Goal: Task Accomplishment & Management: Use online tool/utility

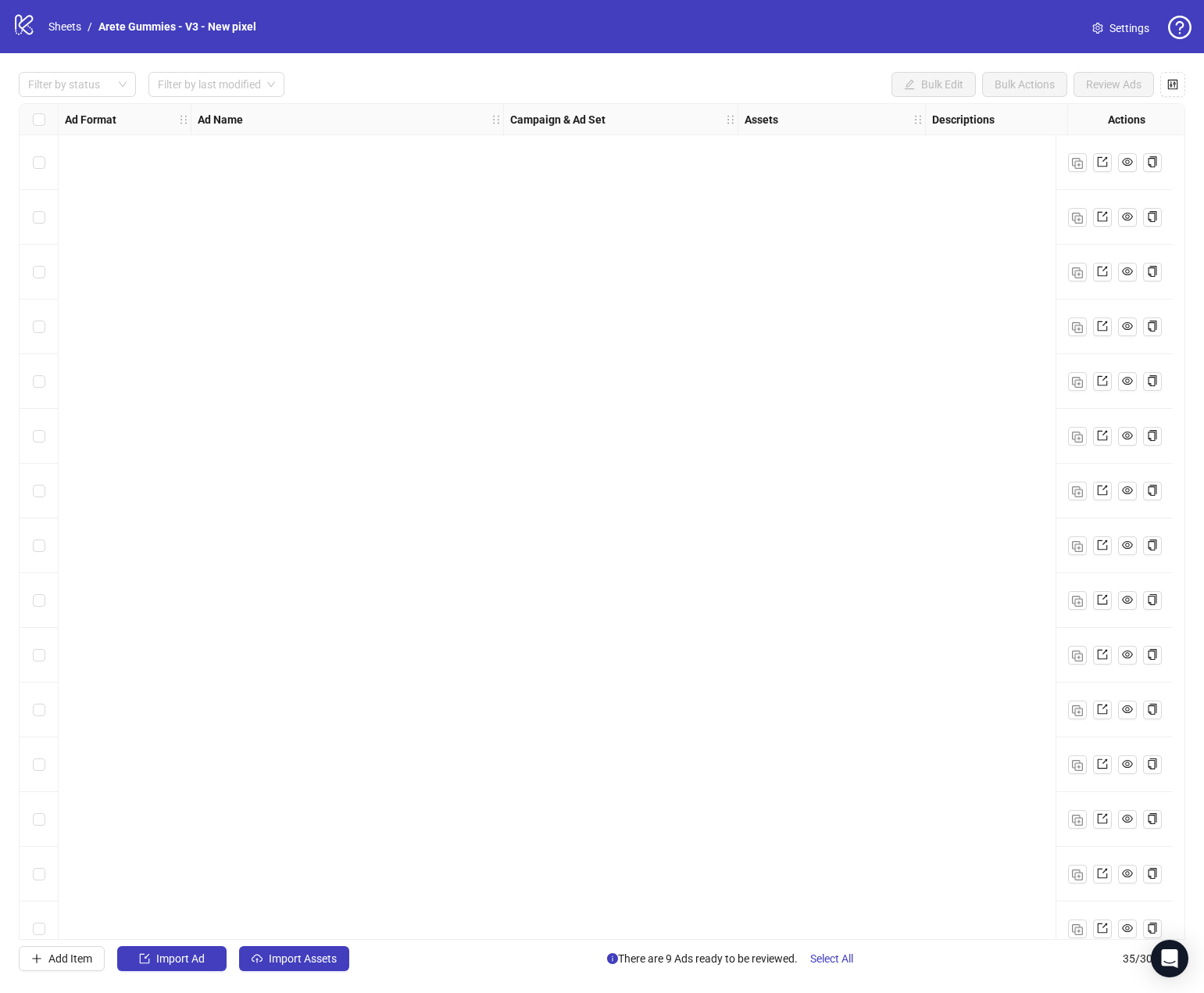
scroll to position [1118, 0]
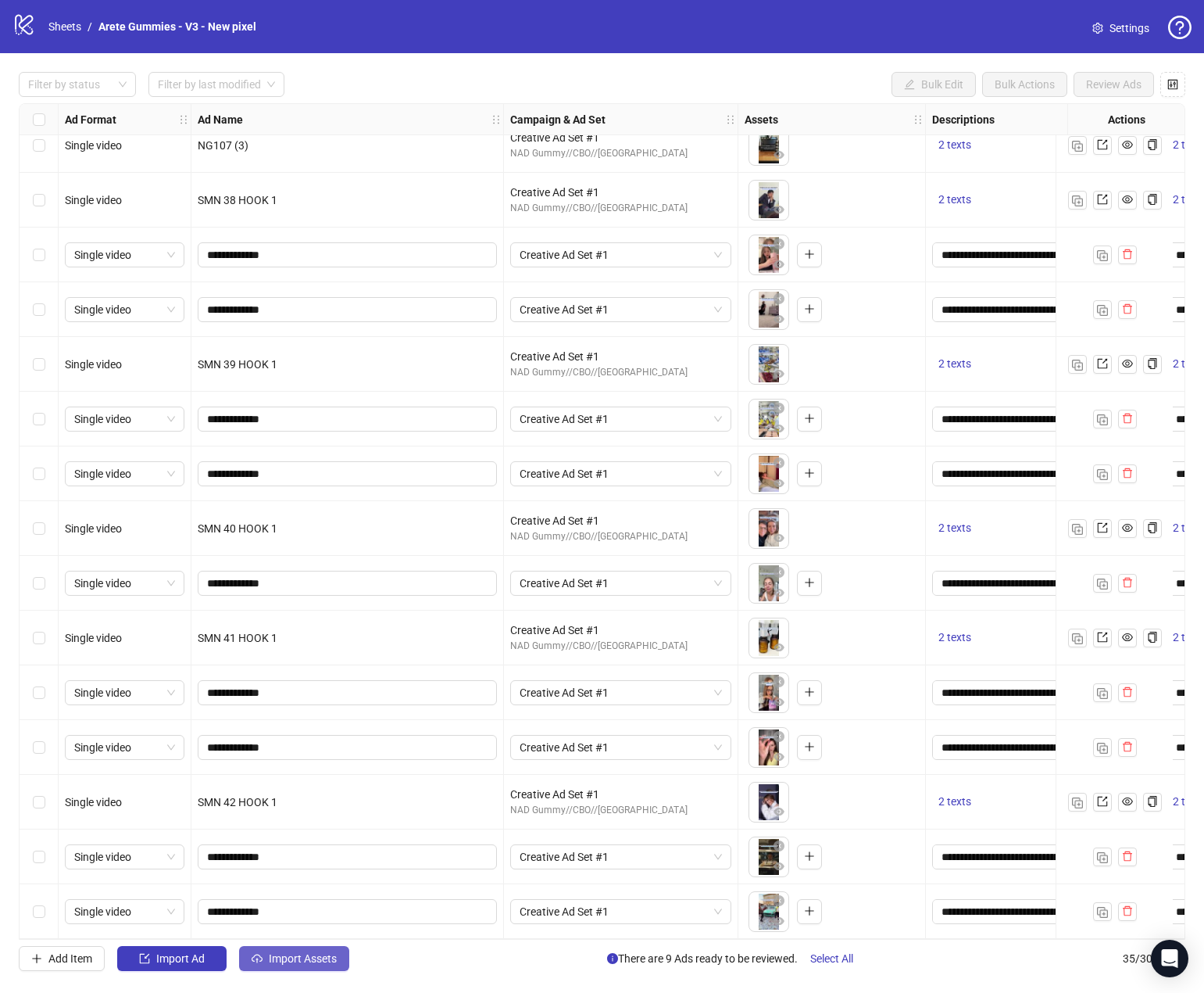
click at [281, 961] on span "Import Assets" at bounding box center [302, 958] width 68 height 12
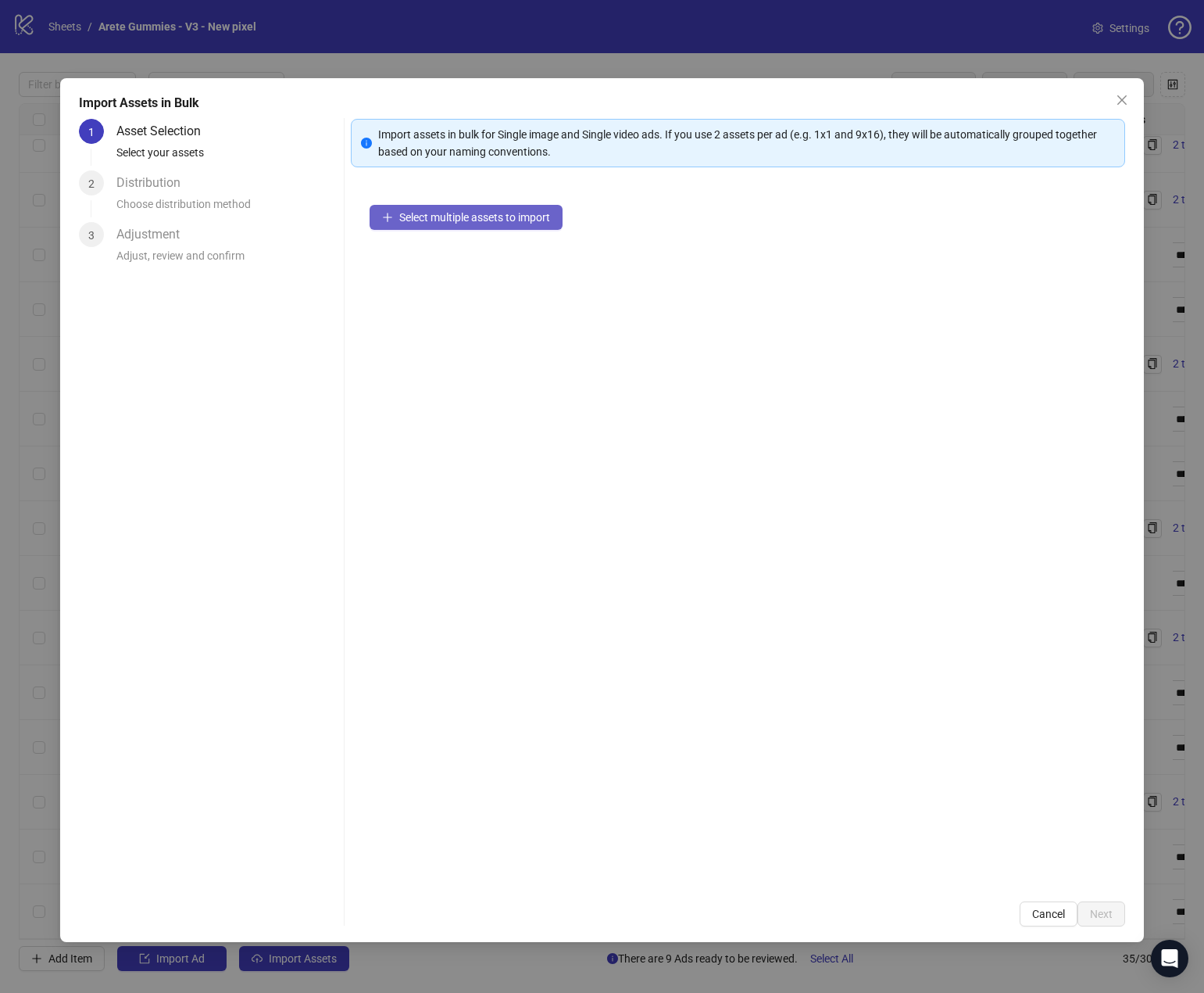
click at [477, 212] on span "Select multiple assets to import" at bounding box center [475, 217] width 151 height 12
click at [1120, 104] on icon "close" at bounding box center [1122, 100] width 12 height 12
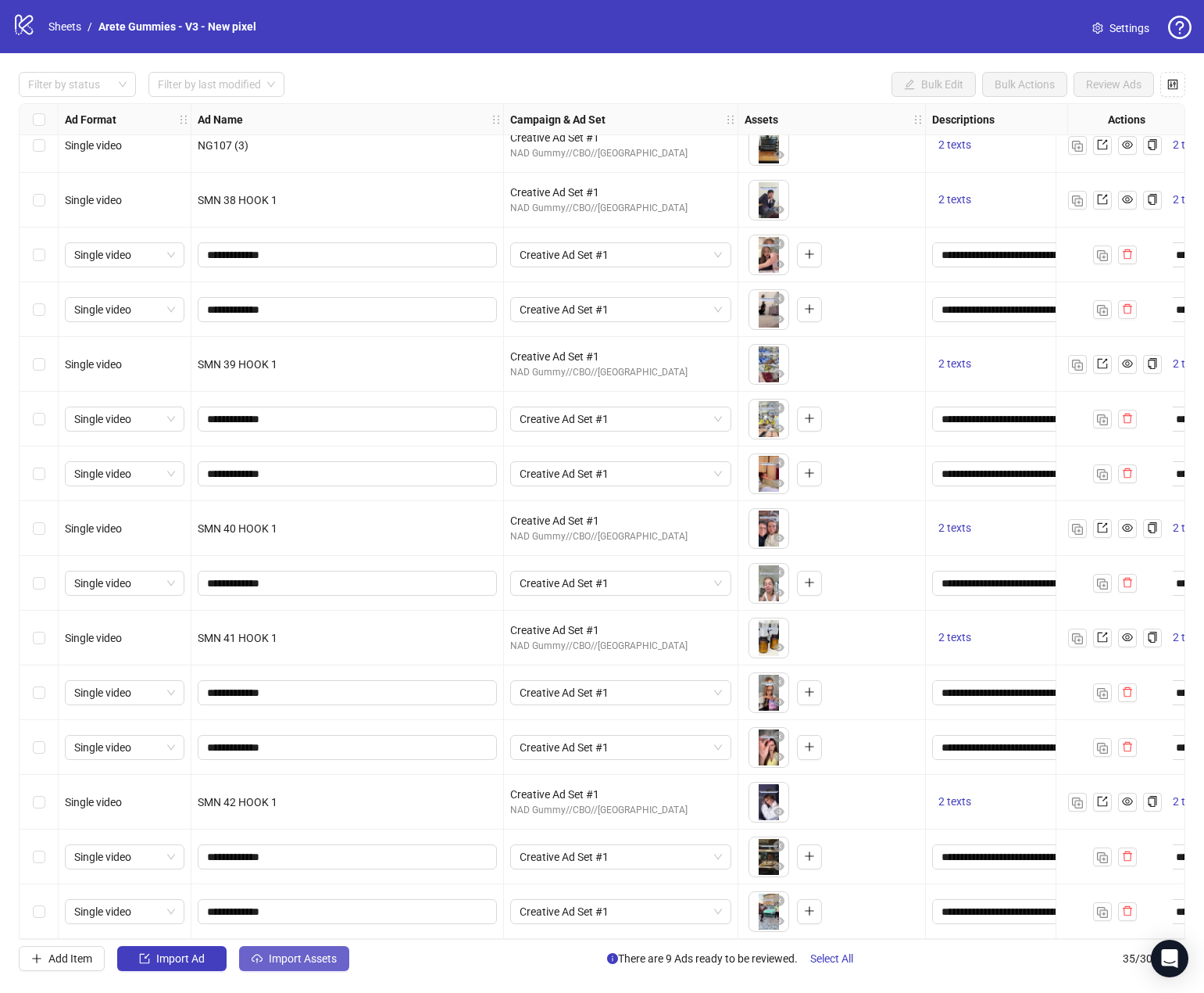
click at [297, 955] on span "Import Assets" at bounding box center [302, 958] width 68 height 12
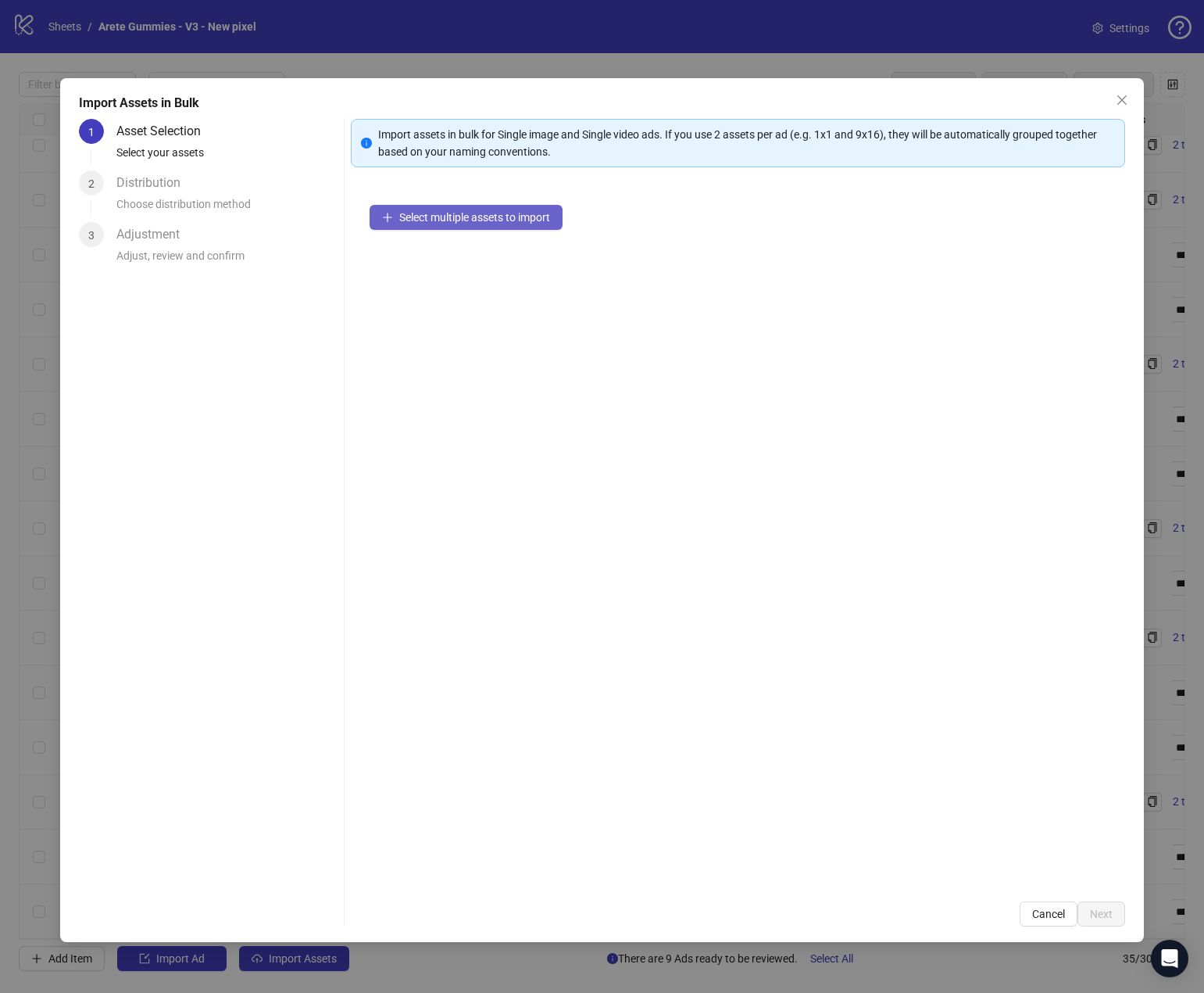
click at [427, 223] on span "Select multiple assets to import" at bounding box center [475, 217] width 151 height 12
click at [438, 211] on span "Select multiple assets to import" at bounding box center [475, 217] width 151 height 12
click at [1097, 910] on span "Next" at bounding box center [1101, 914] width 23 height 12
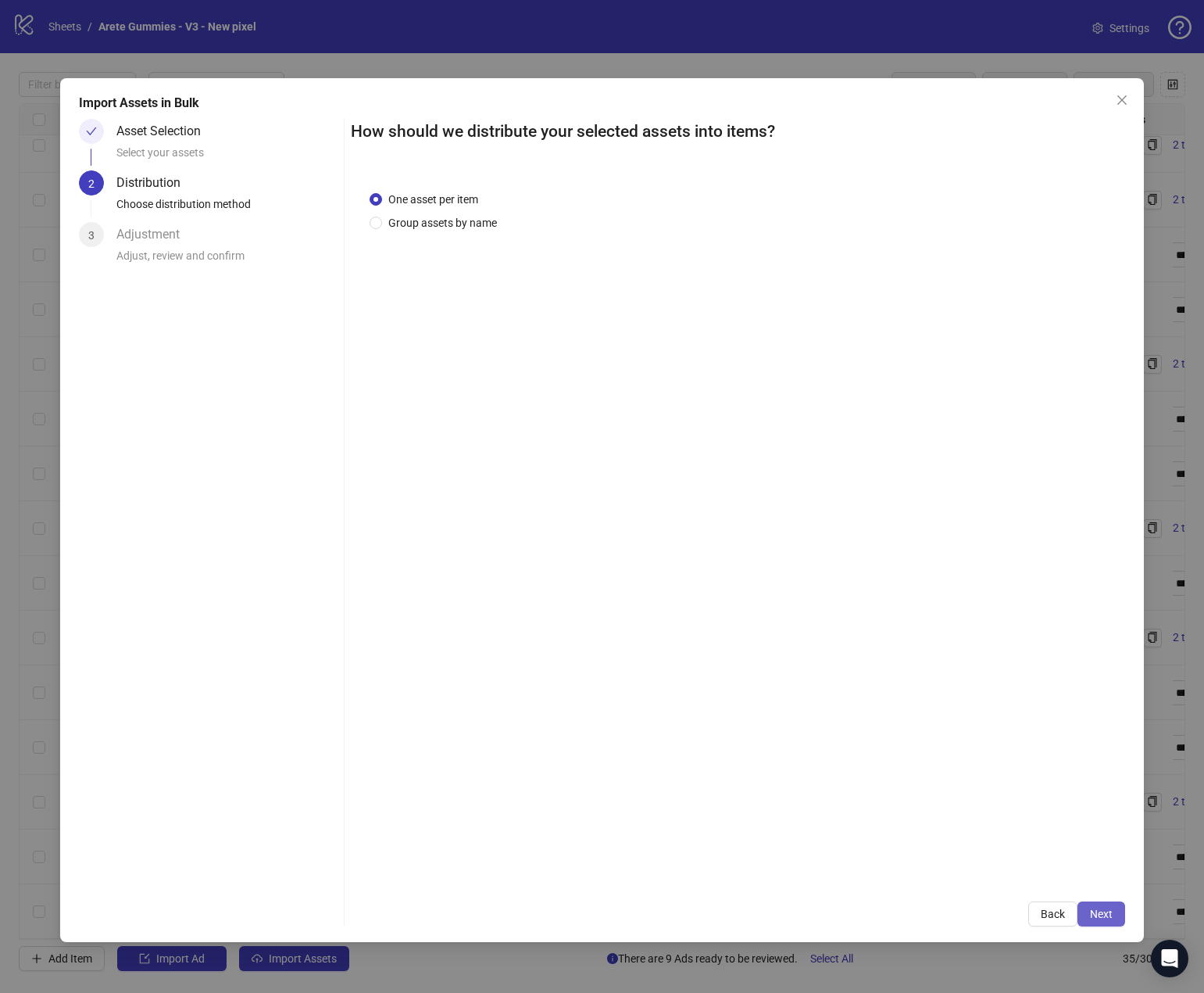
click at [1107, 910] on span "Next" at bounding box center [1101, 914] width 23 height 12
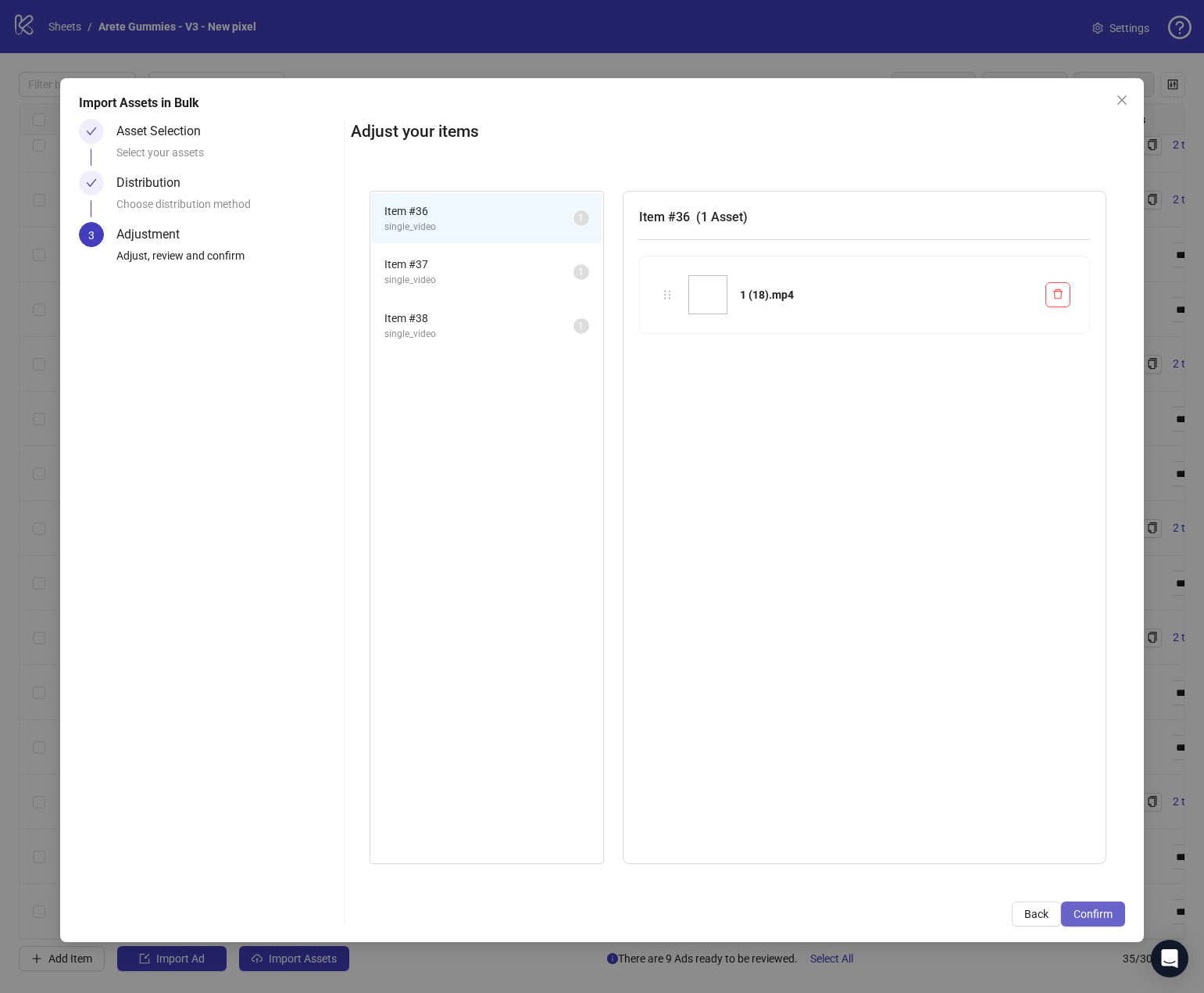
click at [1109, 911] on span "Confirm" at bounding box center [1093, 914] width 39 height 12
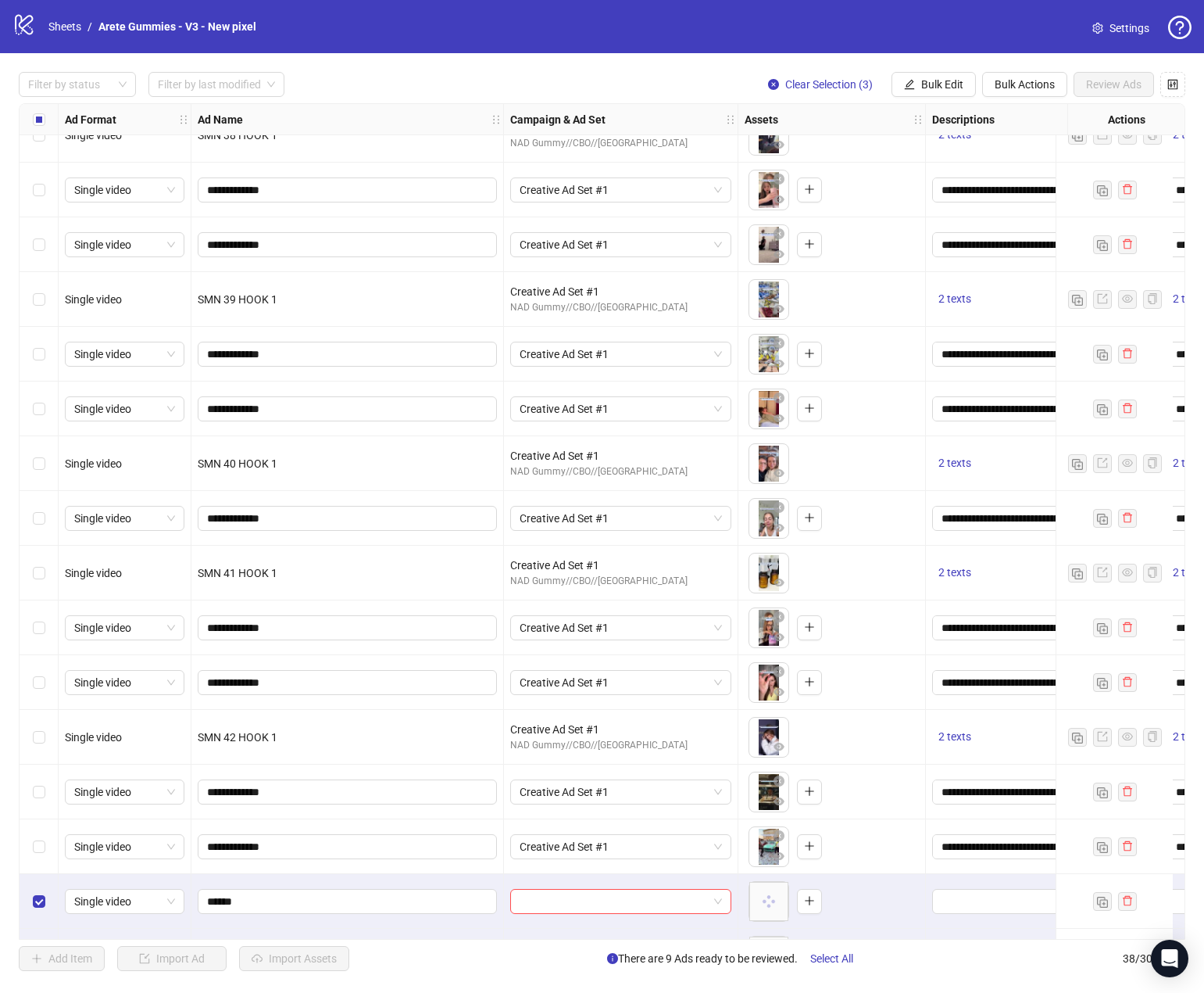
scroll to position [1282, 0]
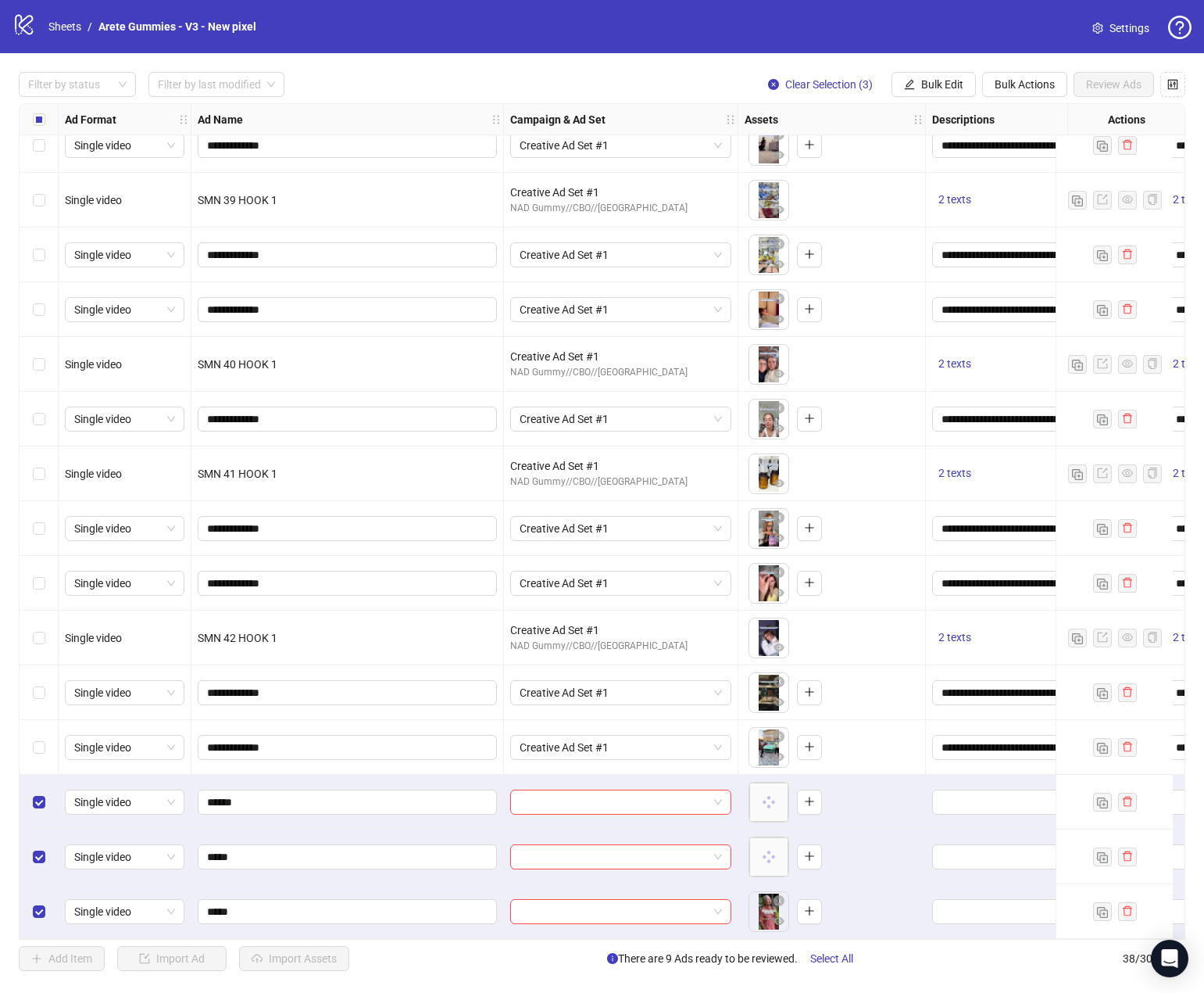
click at [46, 746] on div "Select row 35" at bounding box center [39, 747] width 39 height 54
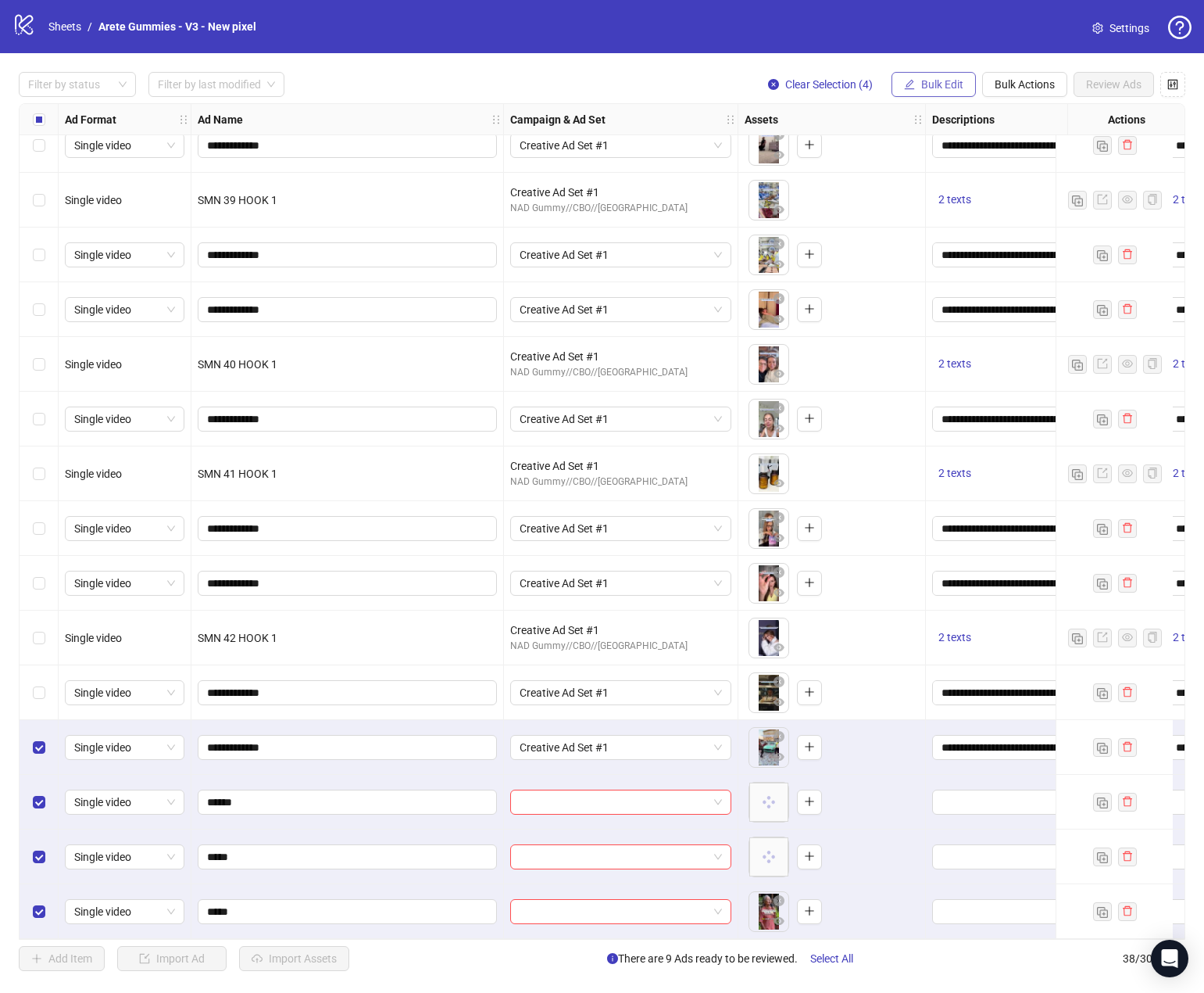
click at [942, 77] on button "Bulk Edit" at bounding box center [934, 84] width 84 height 25
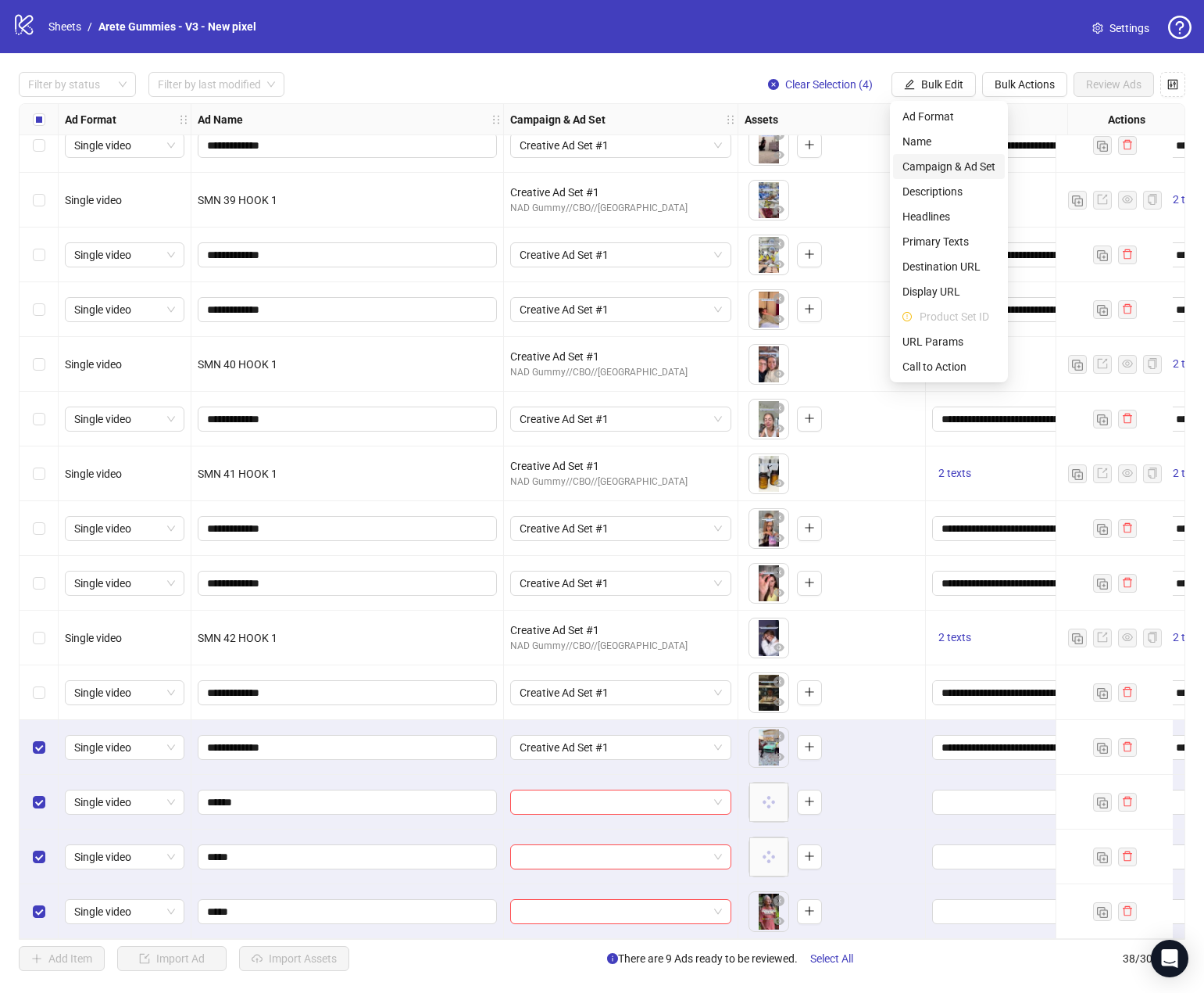
click at [968, 167] on span "Campaign & Ad Set" at bounding box center [949, 167] width 93 height 18
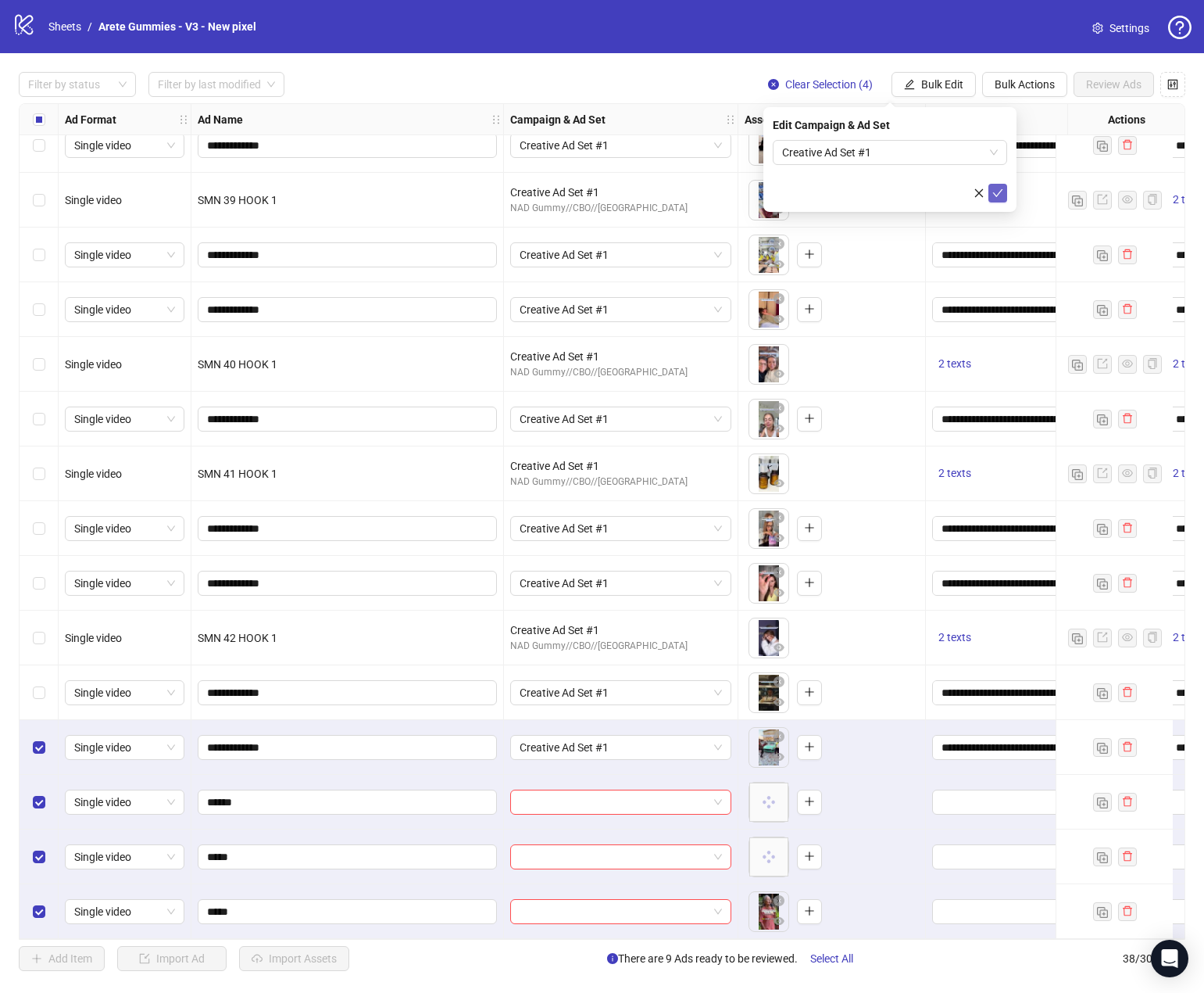
click at [996, 189] on icon "check" at bounding box center [998, 193] width 11 height 11
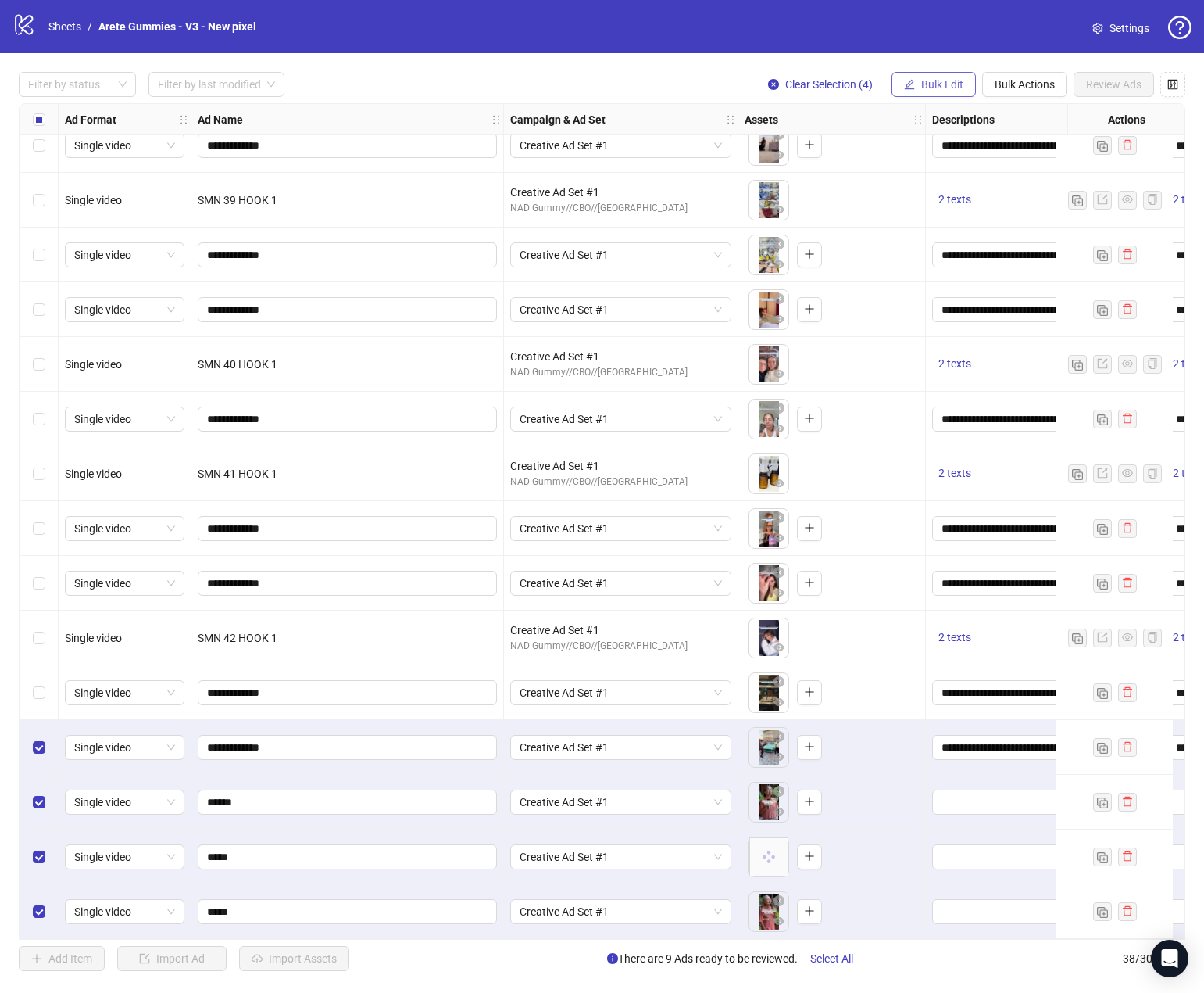
click at [933, 86] on span "Bulk Edit" at bounding box center [942, 84] width 42 height 12
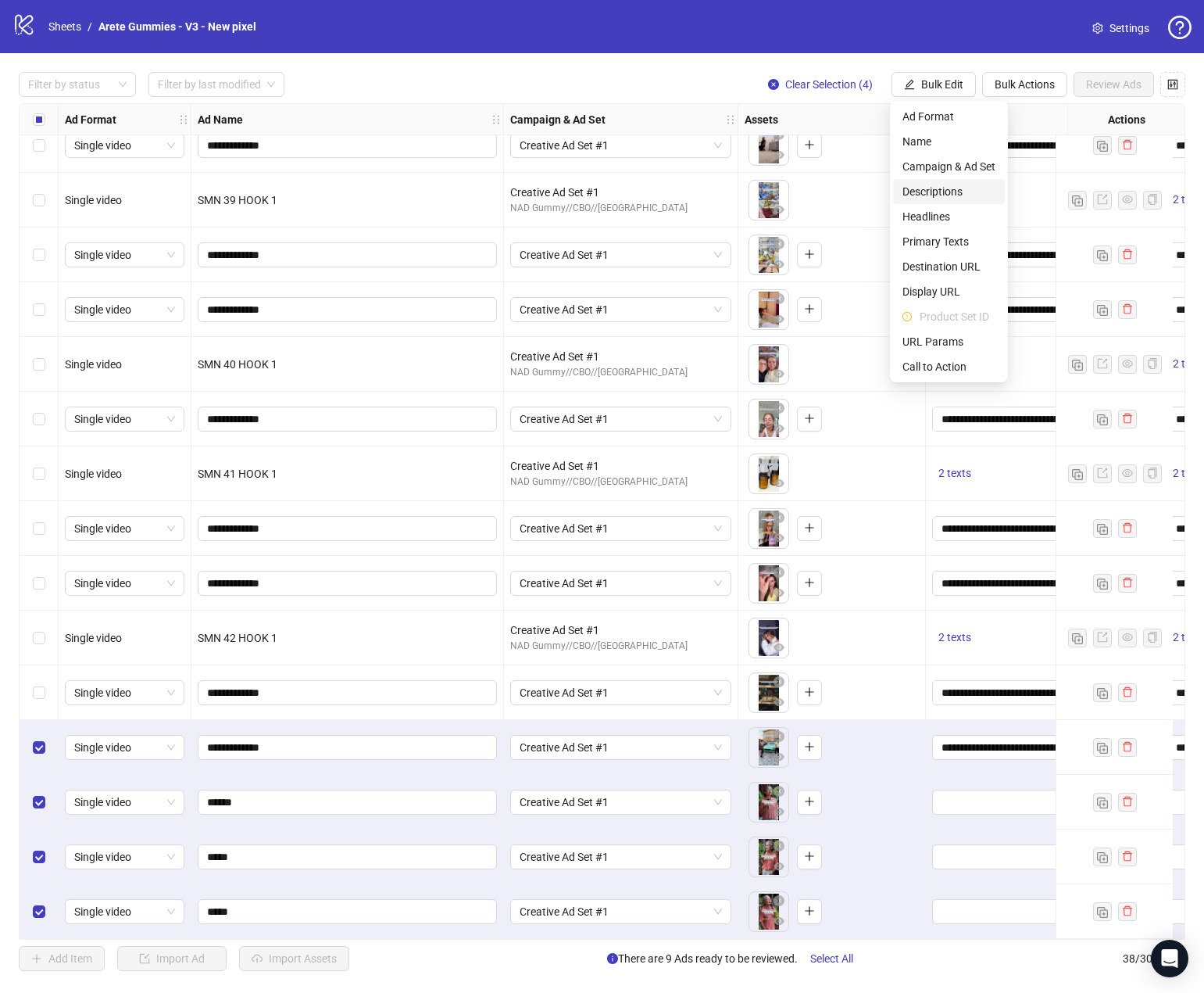
click at [955, 183] on span "Descriptions" at bounding box center [949, 191] width 93 height 18
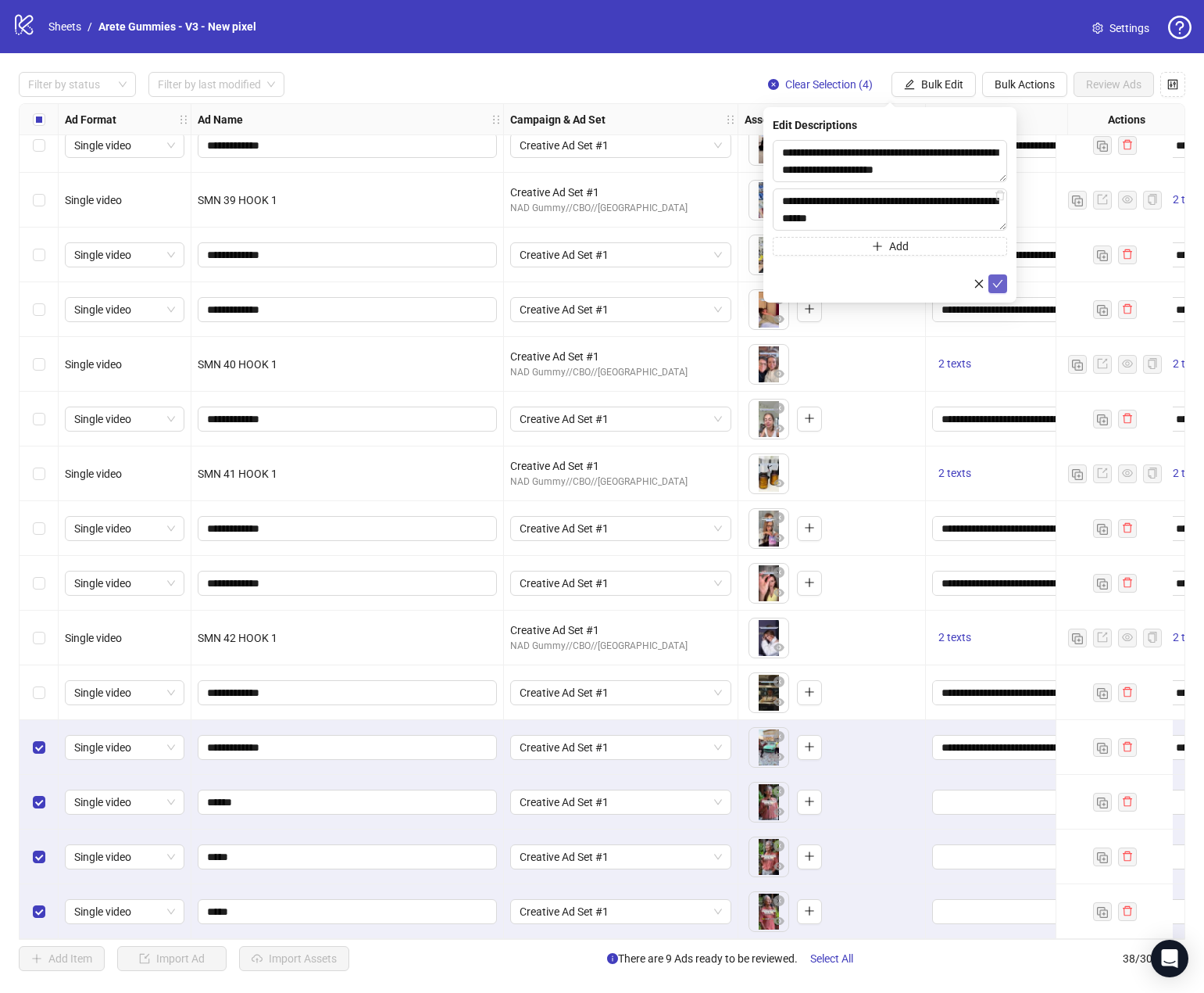
click at [993, 284] on icon "check" at bounding box center [998, 284] width 11 height 11
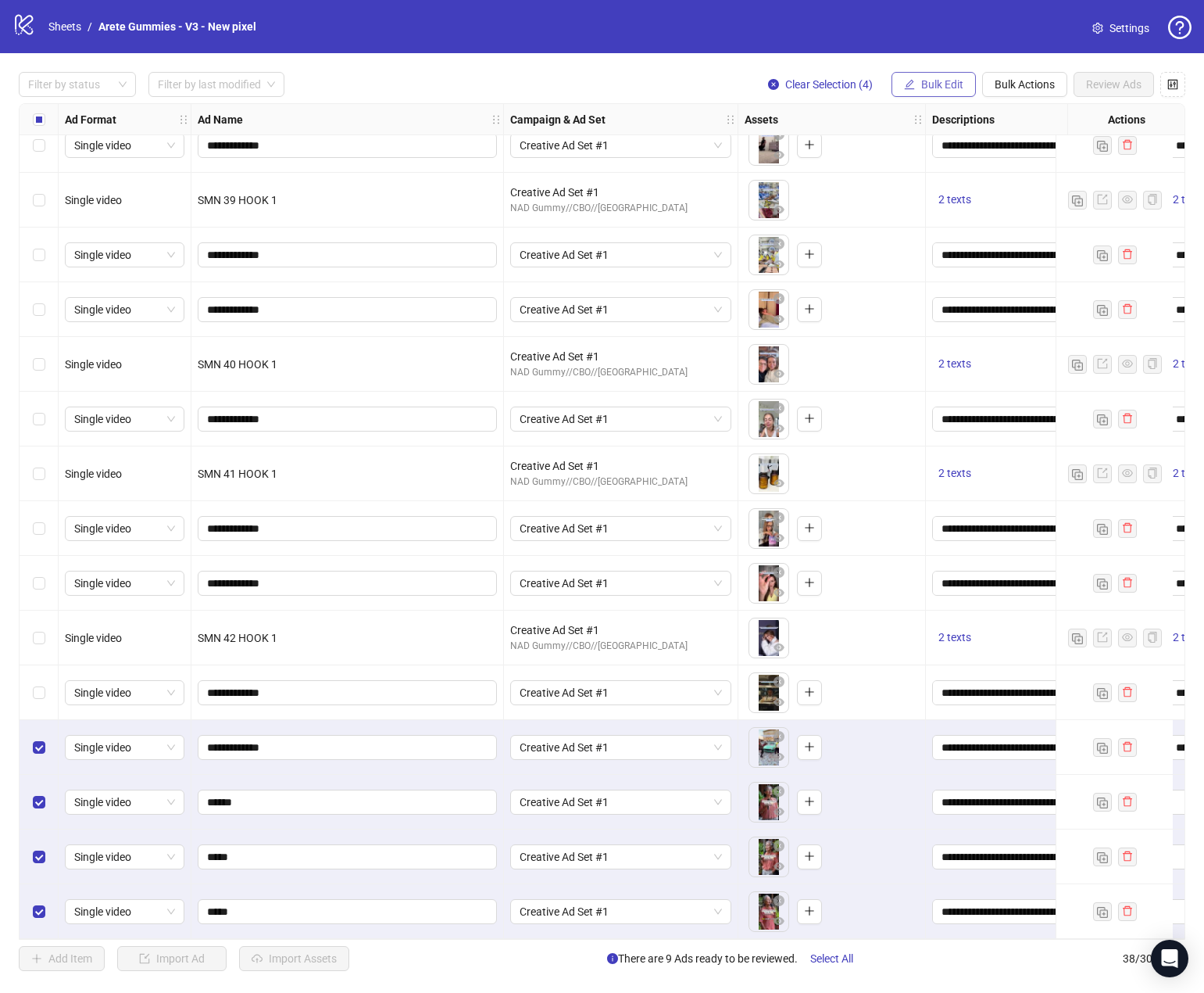
click at [936, 85] on span "Bulk Edit" at bounding box center [942, 84] width 42 height 12
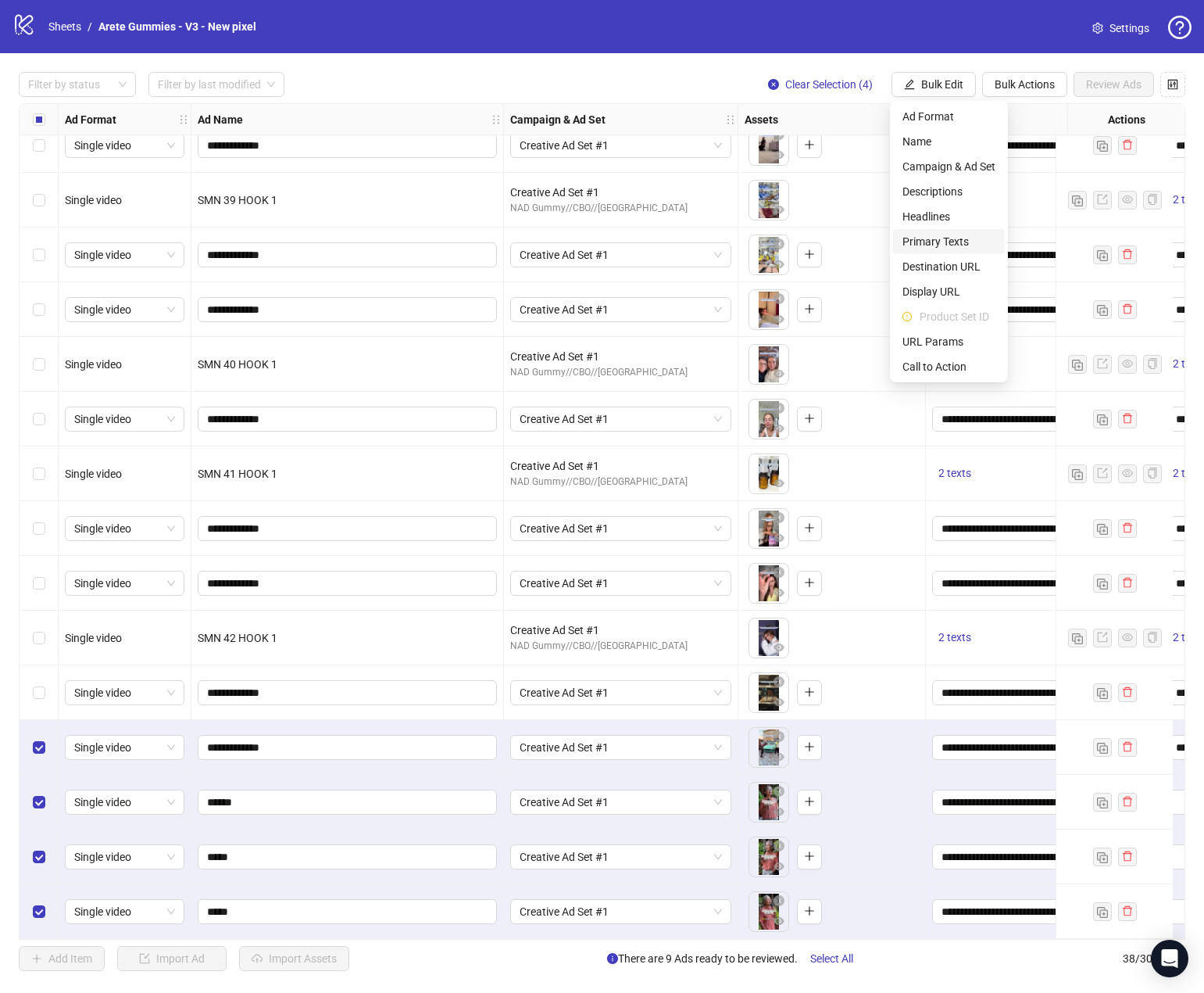
click at [964, 230] on li "Primary Texts" at bounding box center [949, 241] width 111 height 25
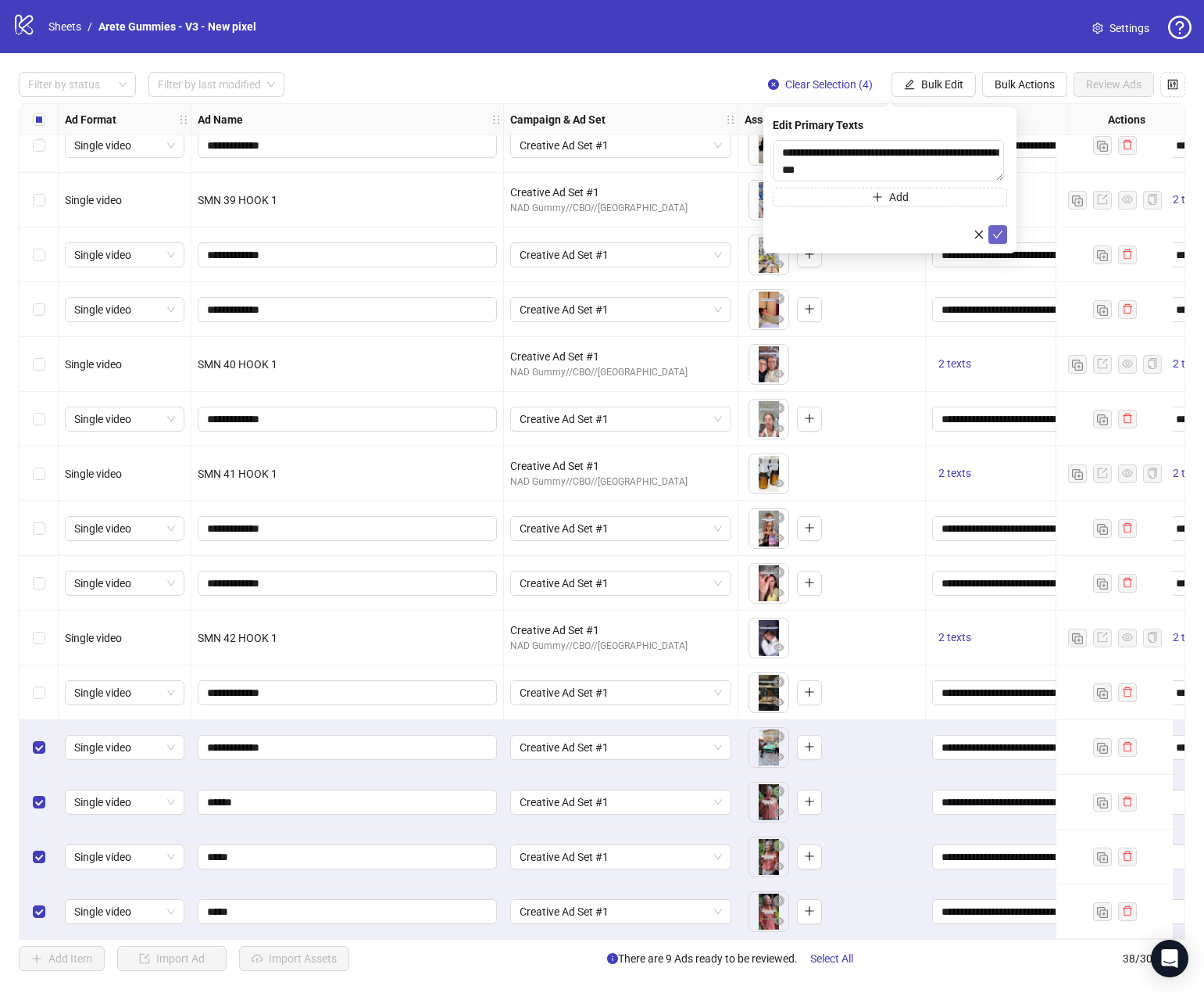
click at [997, 235] on icon "check" at bounding box center [998, 234] width 11 height 11
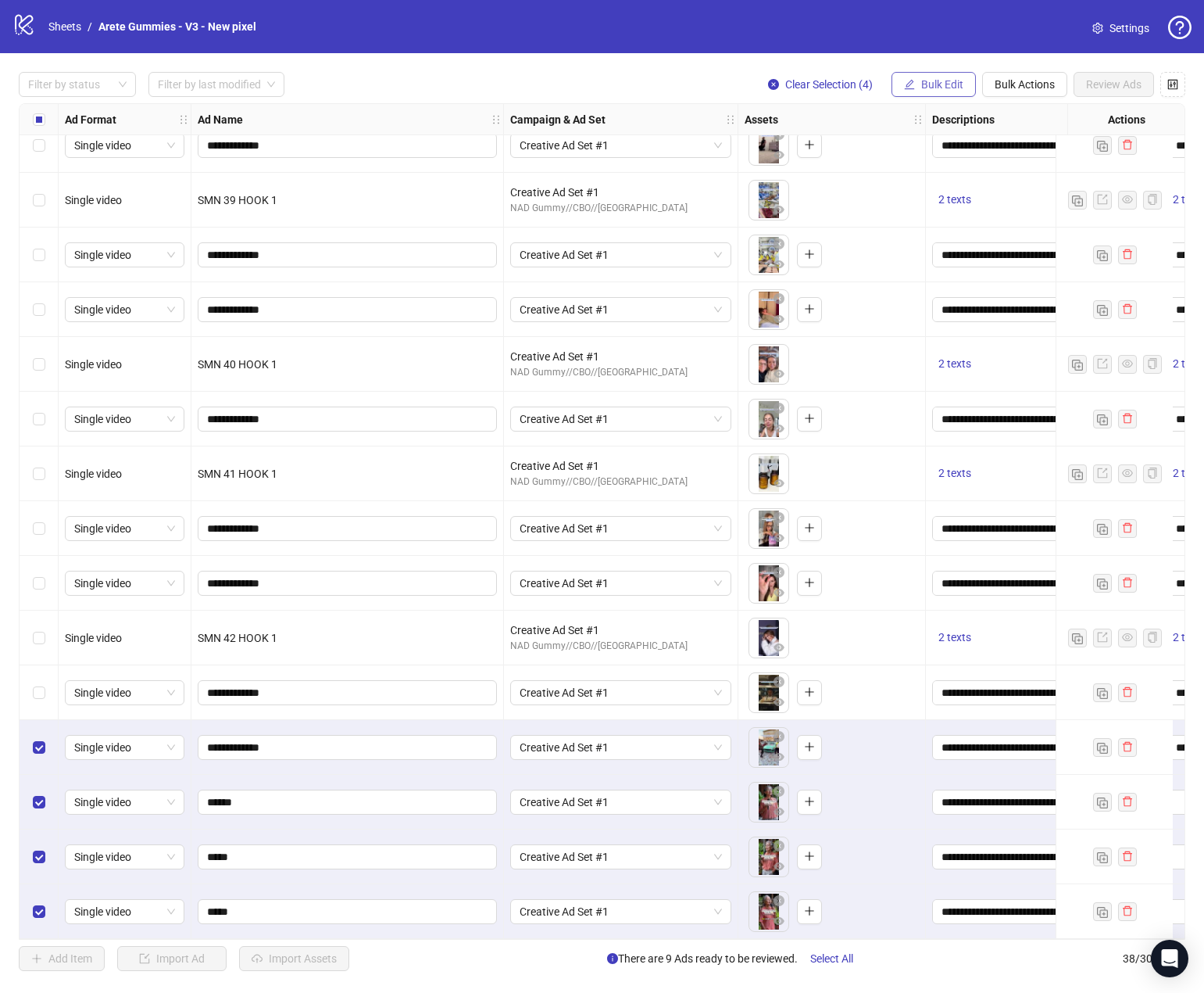
click at [935, 90] on span "Bulk Edit" at bounding box center [942, 84] width 42 height 12
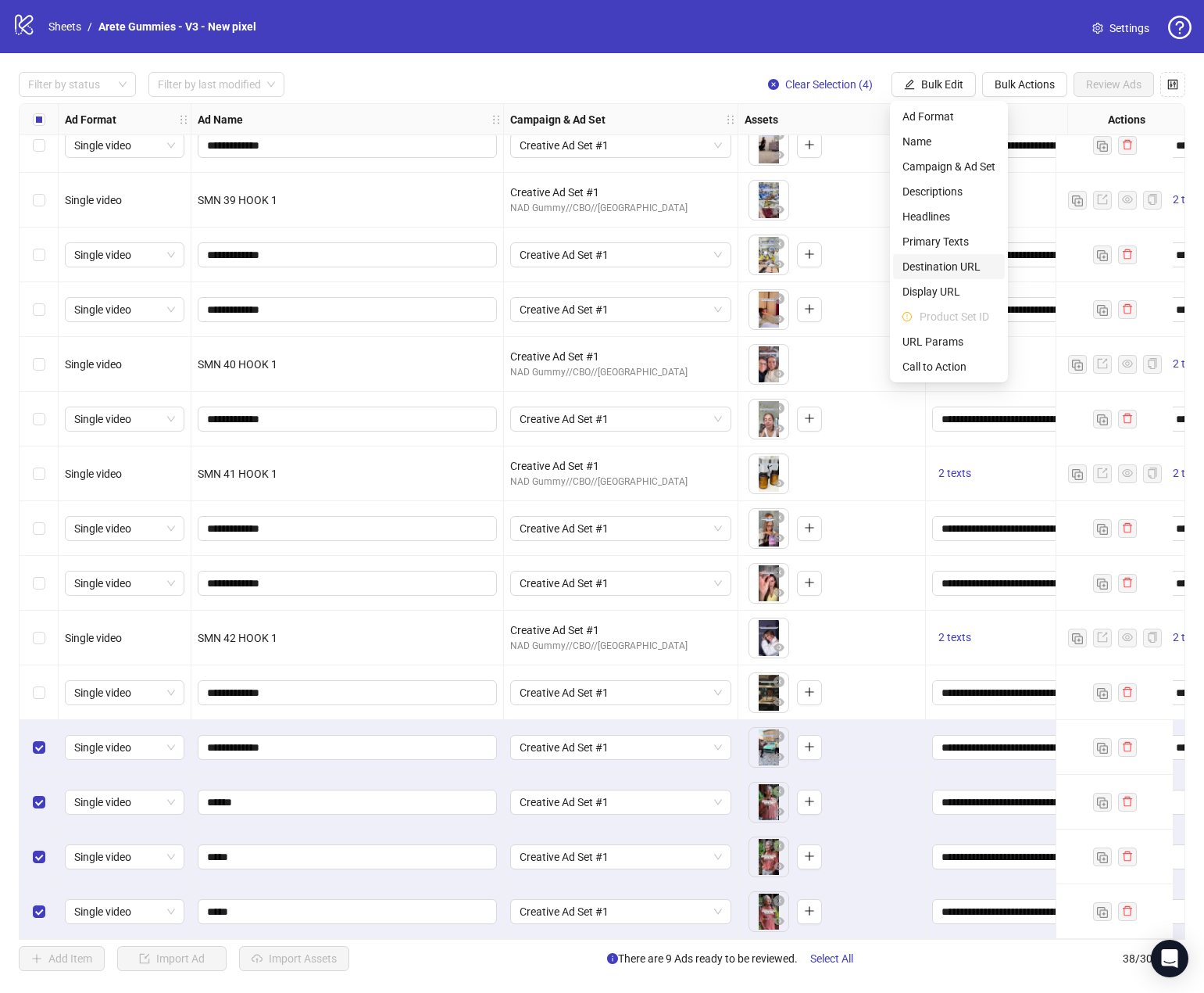
click at [962, 267] on span "Destination URL" at bounding box center [949, 267] width 93 height 18
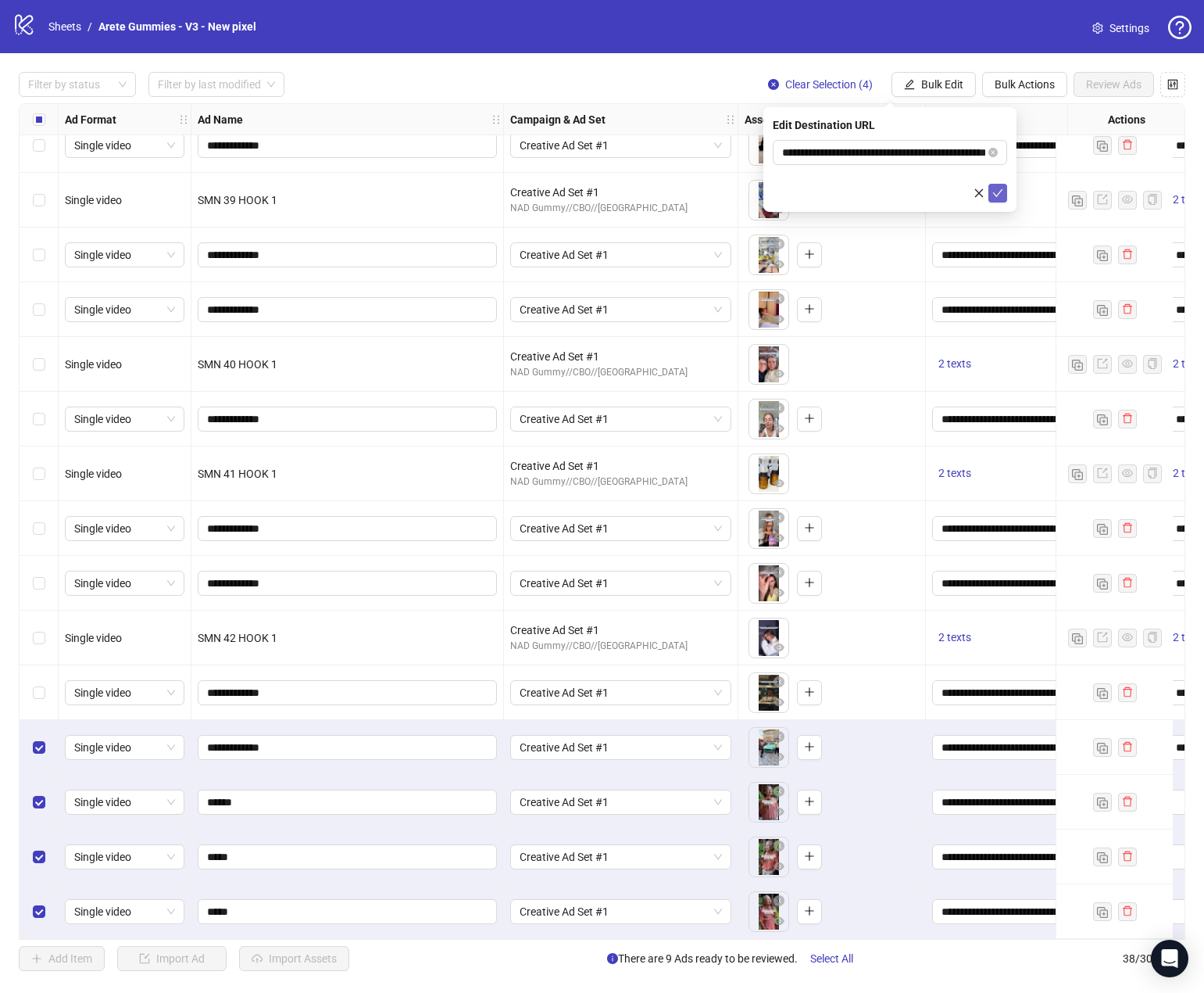
click at [997, 193] on icon "check" at bounding box center [998, 193] width 11 height 11
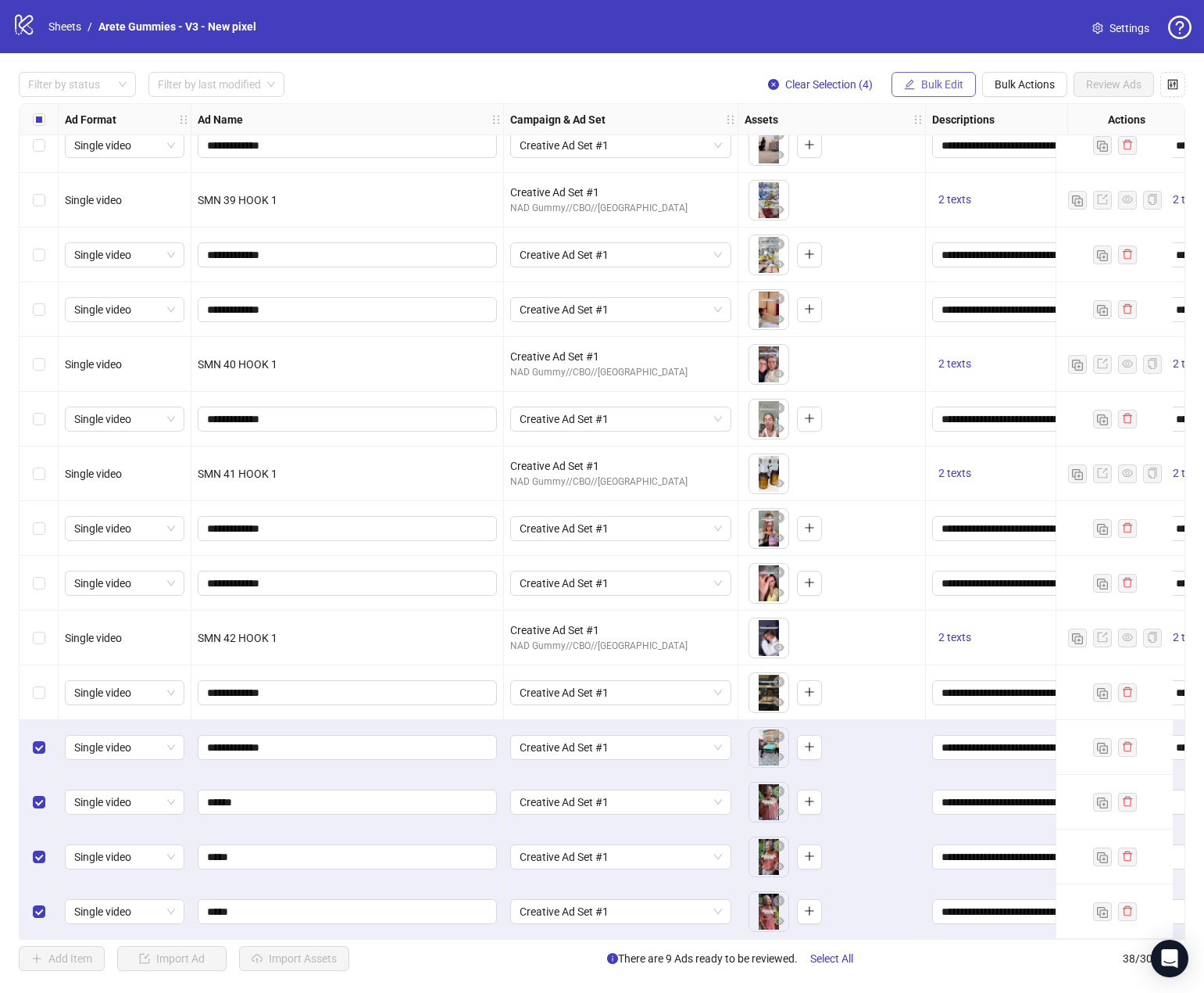
click at [926, 85] on span "Bulk Edit" at bounding box center [942, 84] width 42 height 12
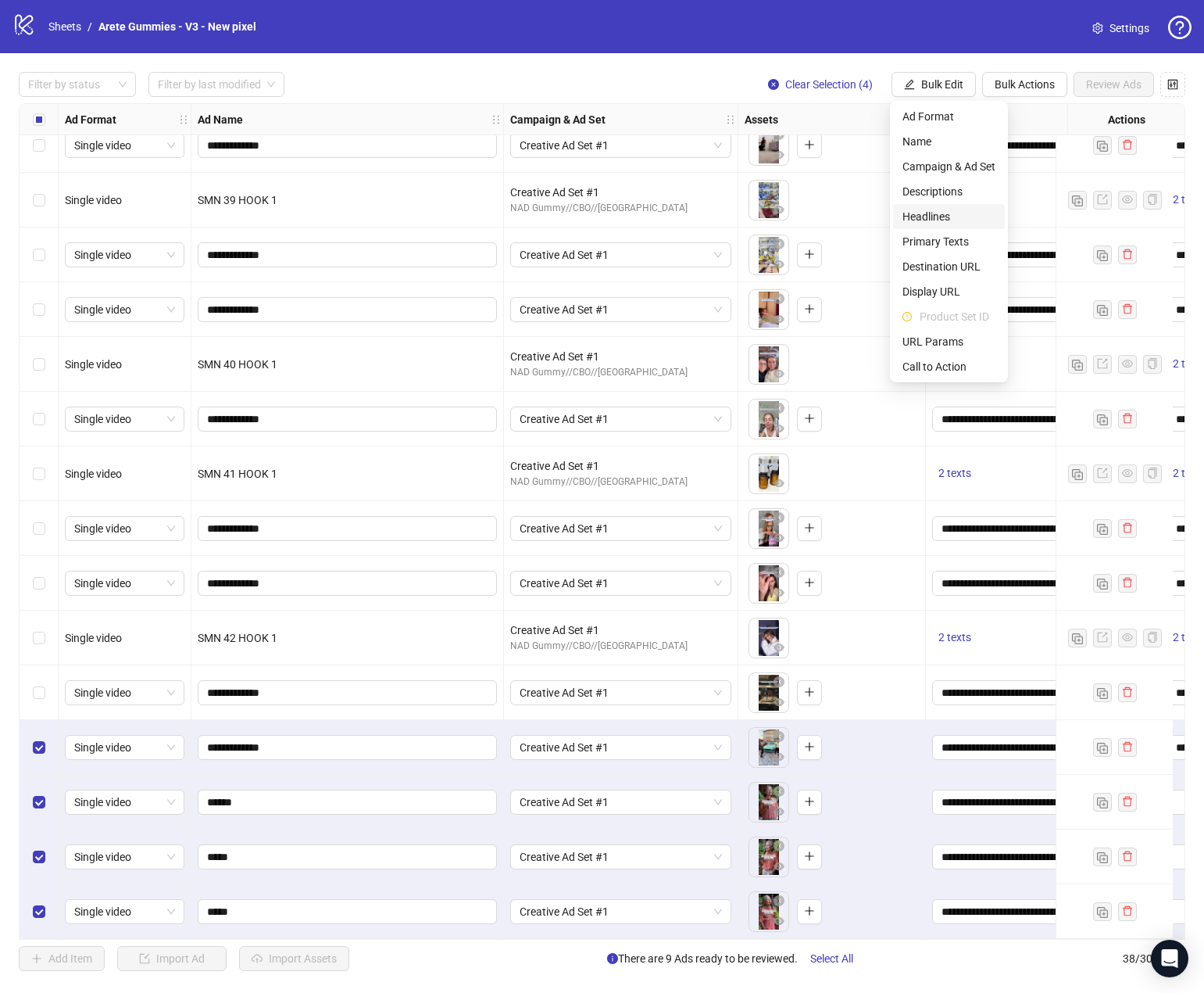
click at [958, 215] on span "Headlines" at bounding box center [949, 217] width 93 height 18
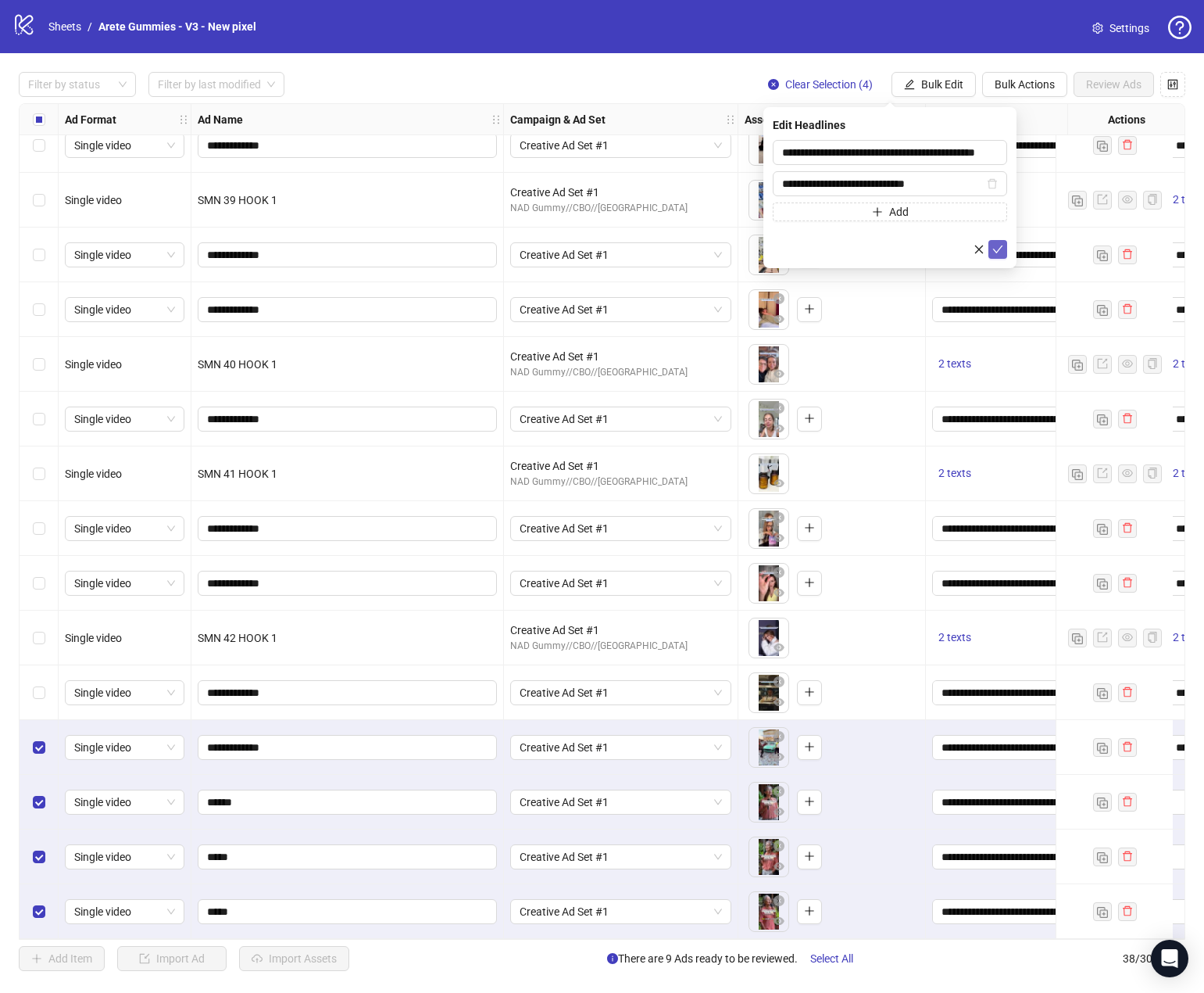
click at [998, 246] on icon "check" at bounding box center [998, 249] width 11 height 11
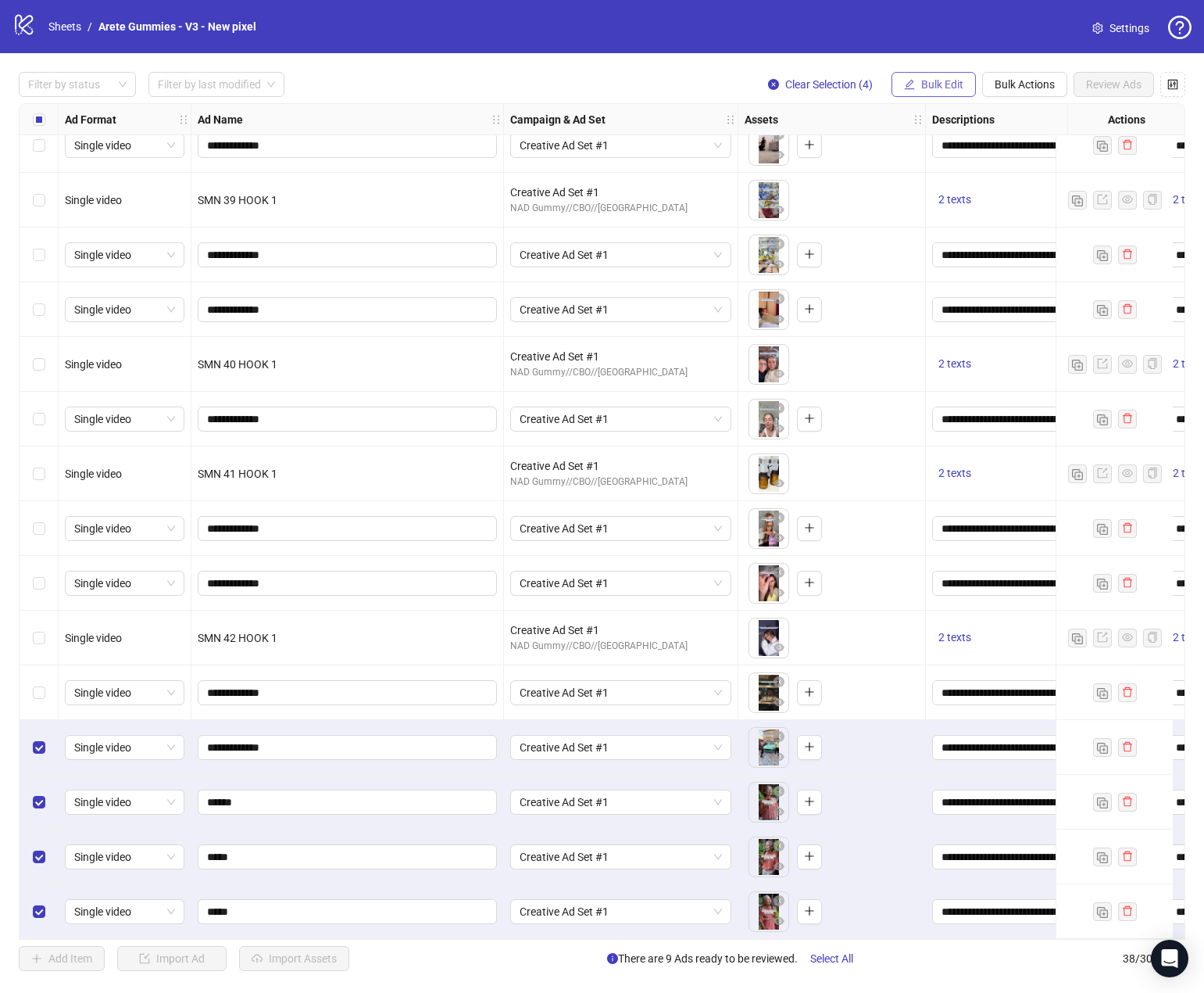
click at [932, 85] on span "Bulk Edit" at bounding box center [942, 84] width 42 height 12
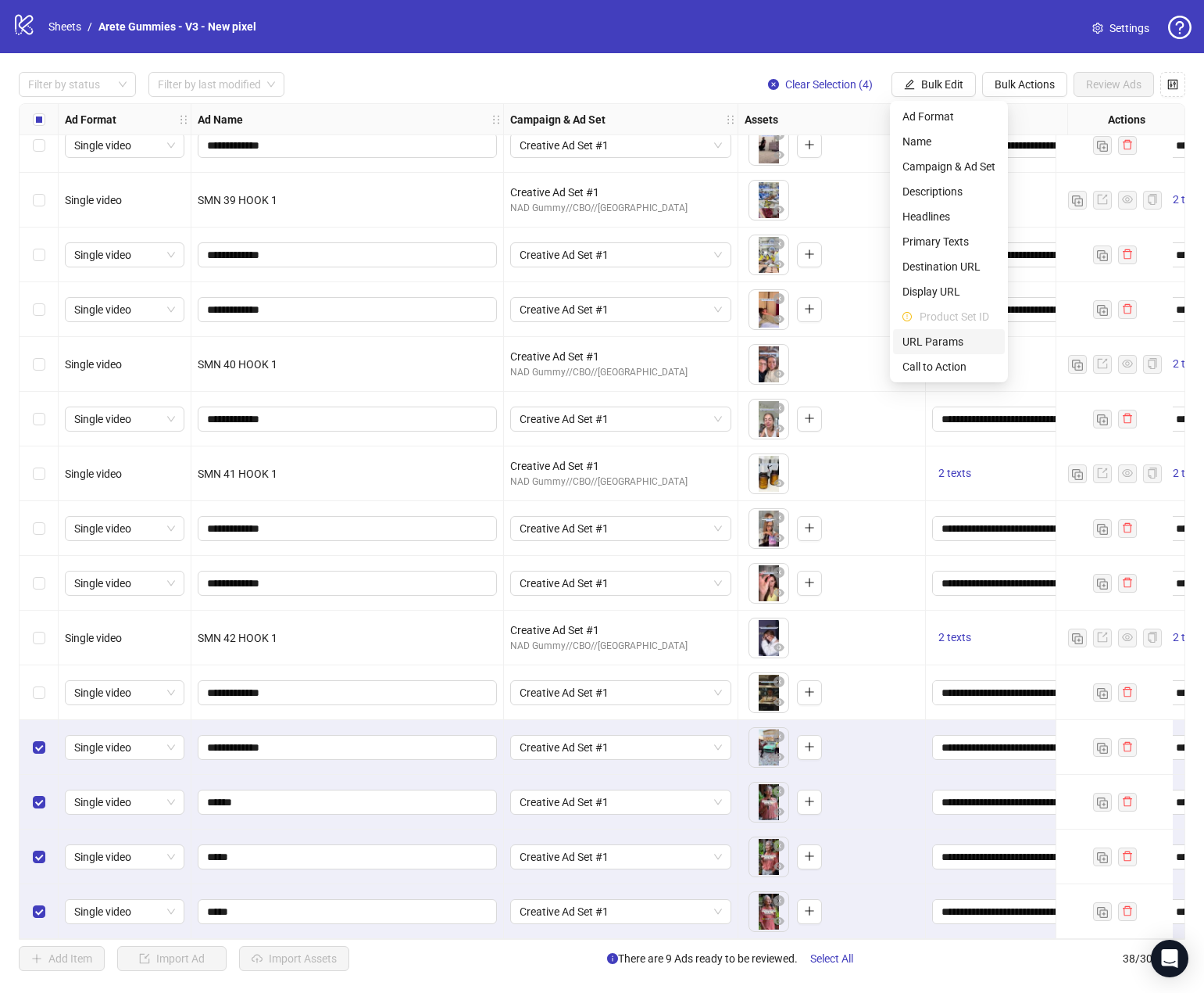
click at [963, 346] on span "URL Params" at bounding box center [949, 342] width 93 height 18
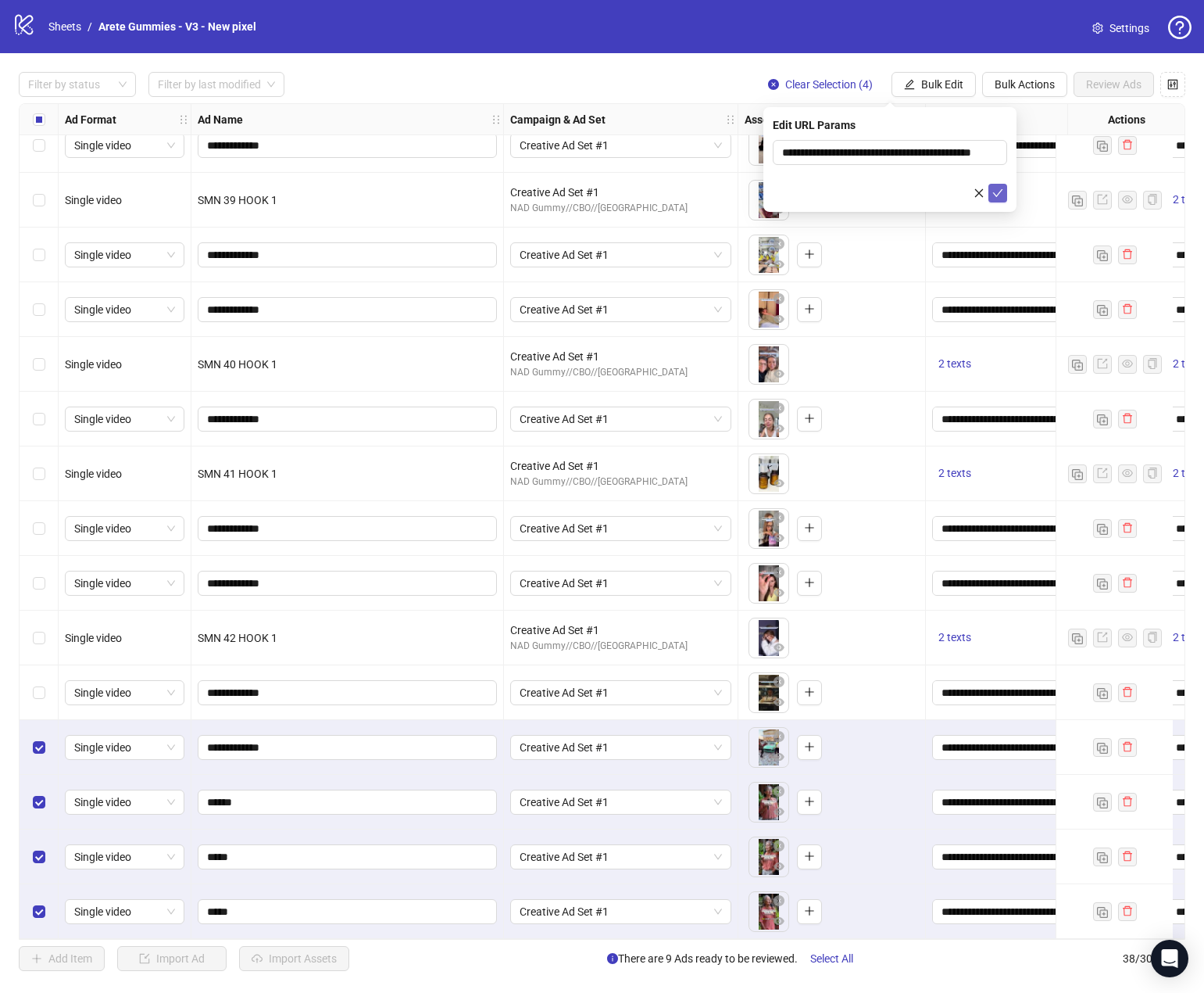
click at [1002, 192] on icon "check" at bounding box center [998, 193] width 11 height 11
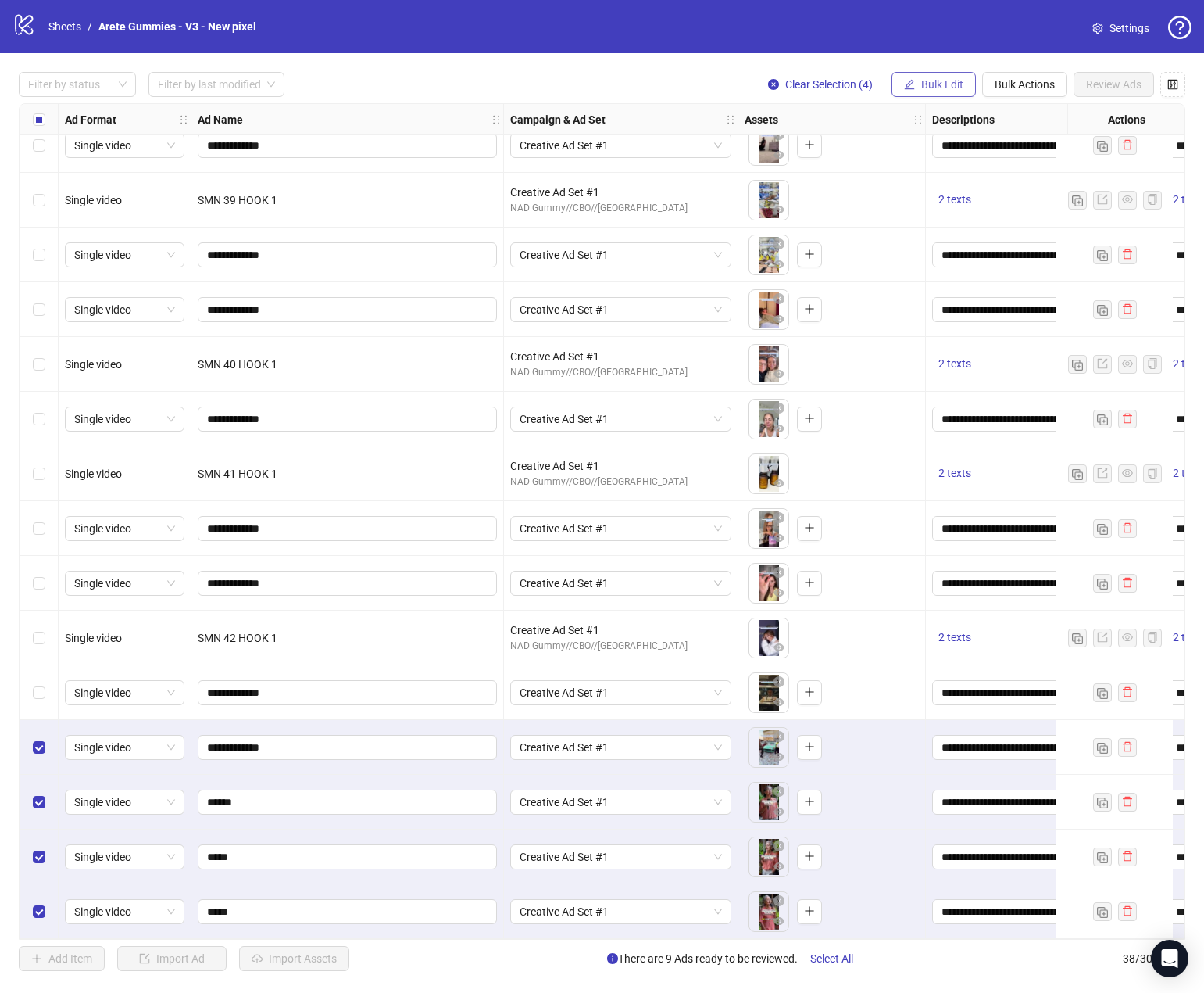
click at [934, 81] on span "Bulk Edit" at bounding box center [942, 84] width 42 height 12
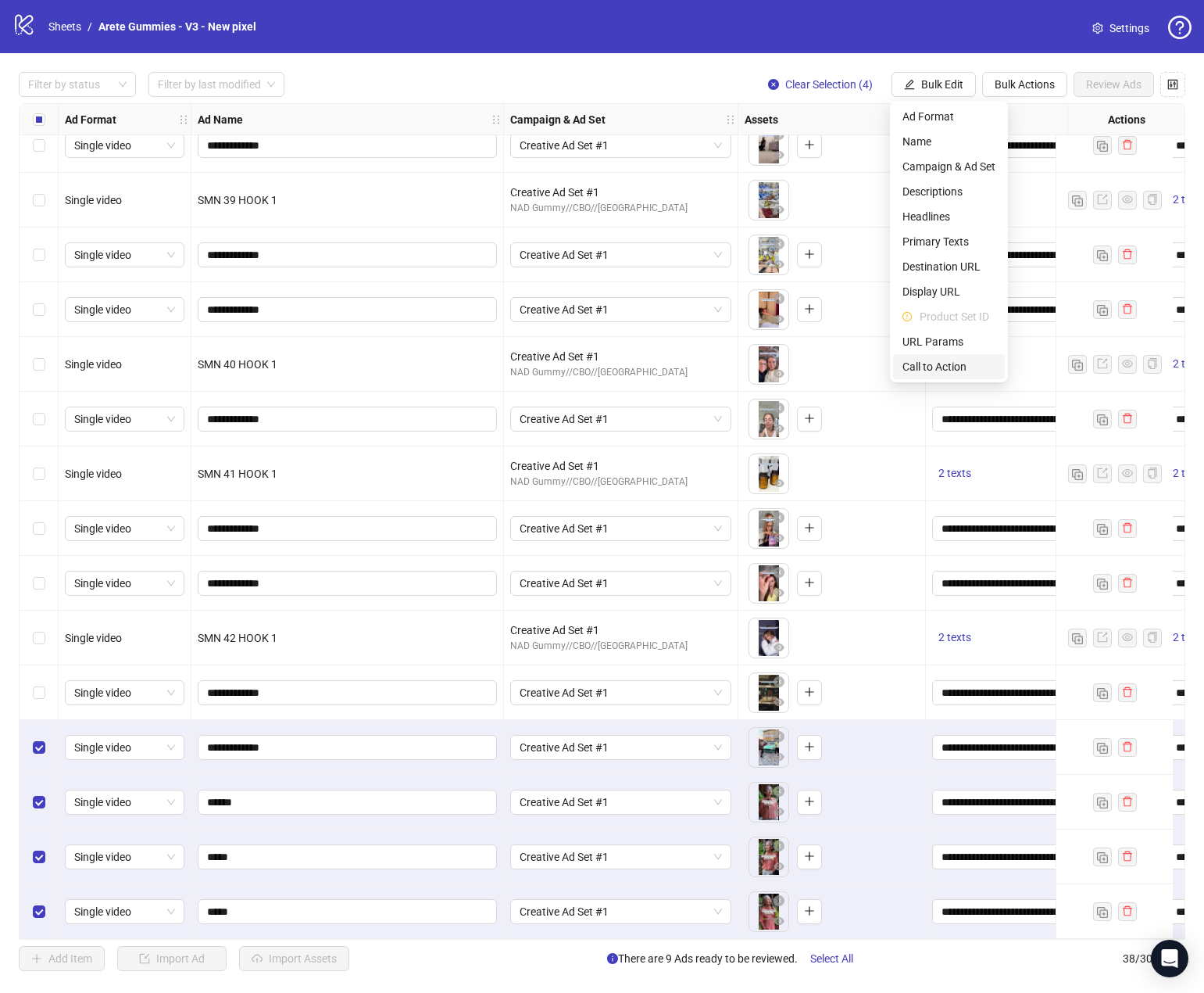
click at [947, 360] on span "Call to Action" at bounding box center [949, 367] width 93 height 18
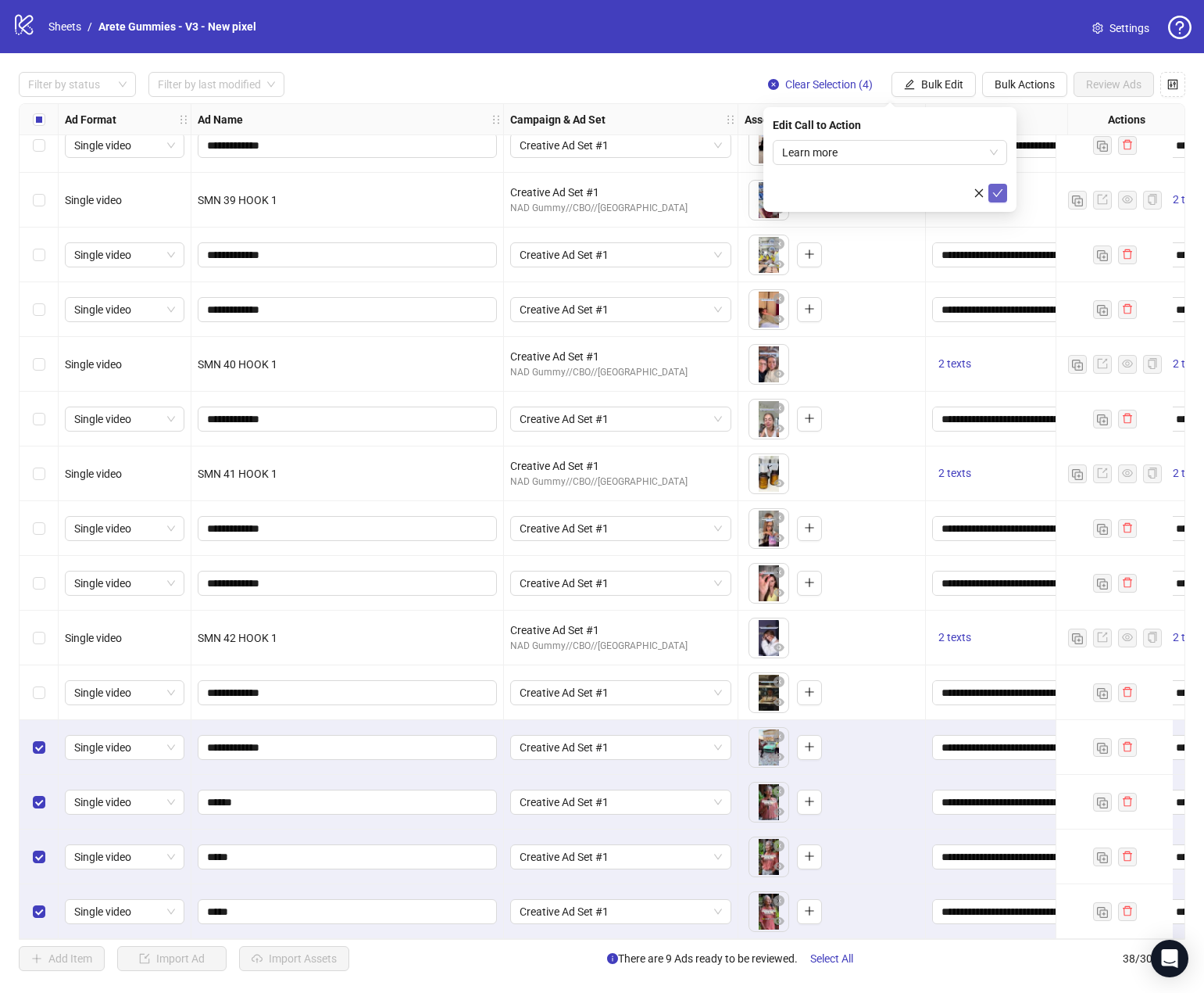
click at [994, 189] on icon "check" at bounding box center [998, 193] width 11 height 11
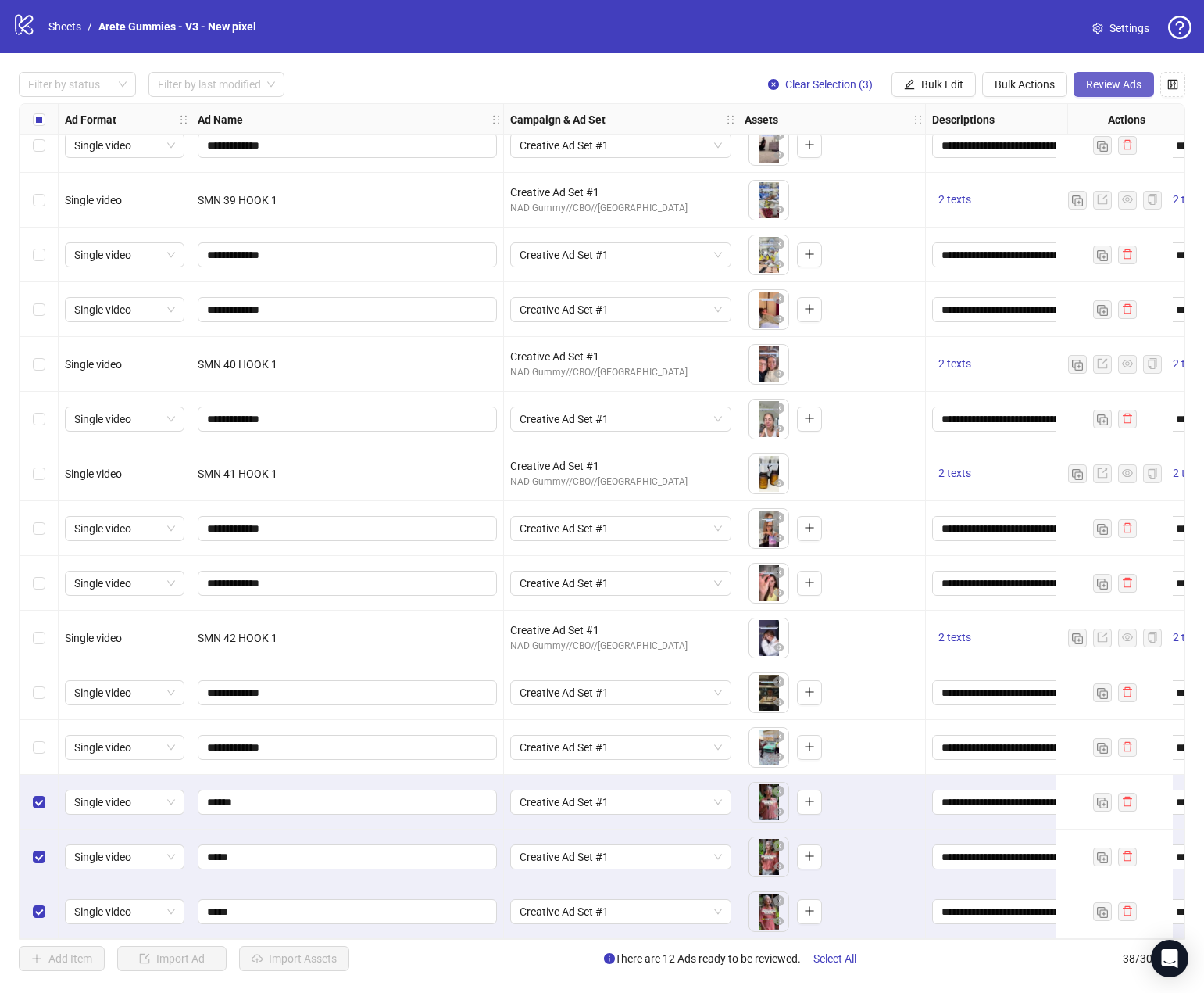
click at [1106, 83] on span "Review Ads" at bounding box center [1114, 84] width 55 height 12
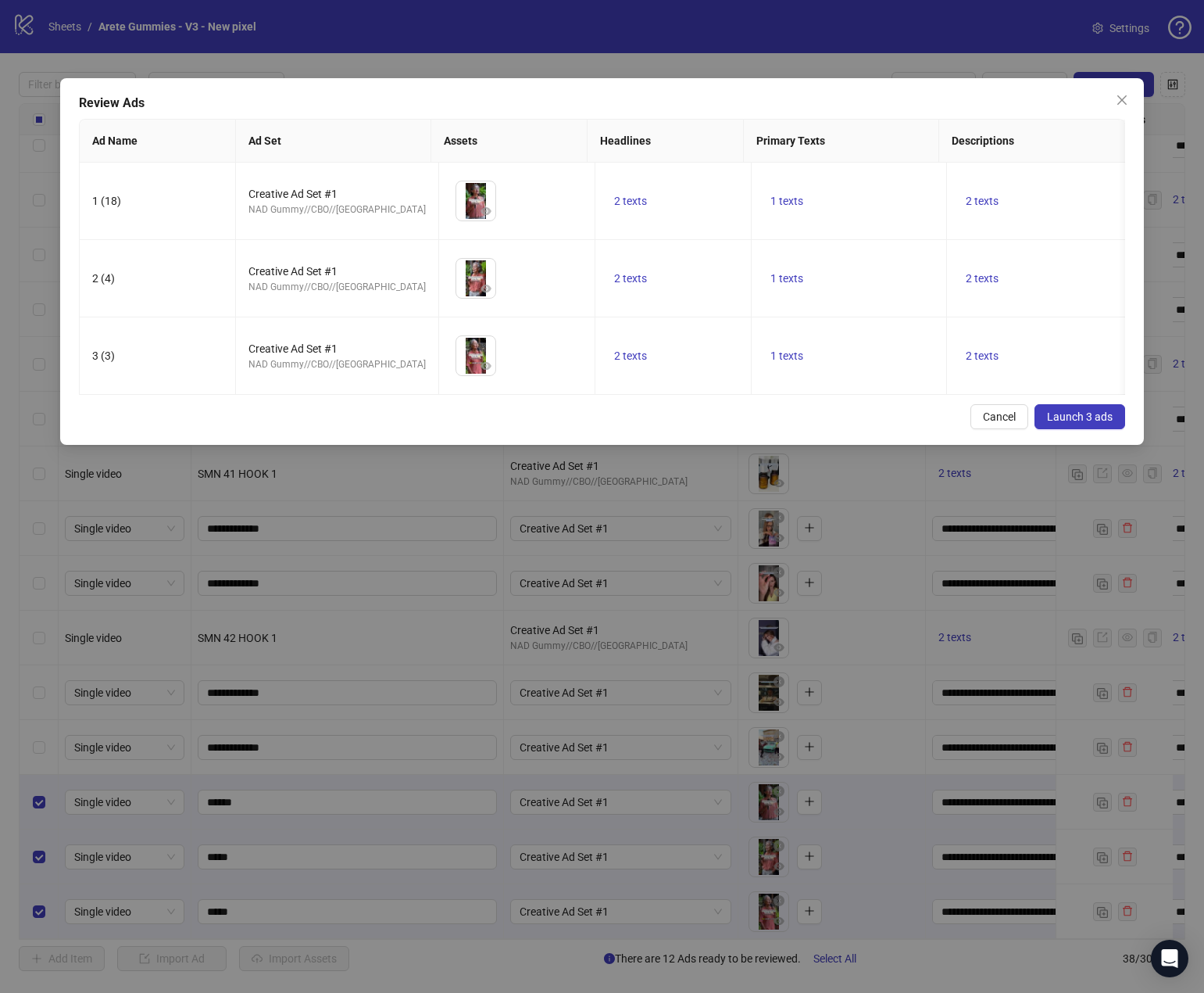
click at [1061, 423] on span "Launch 3 ads" at bounding box center [1079, 416] width 66 height 12
